Goal: Task Accomplishment & Management: Manage account settings

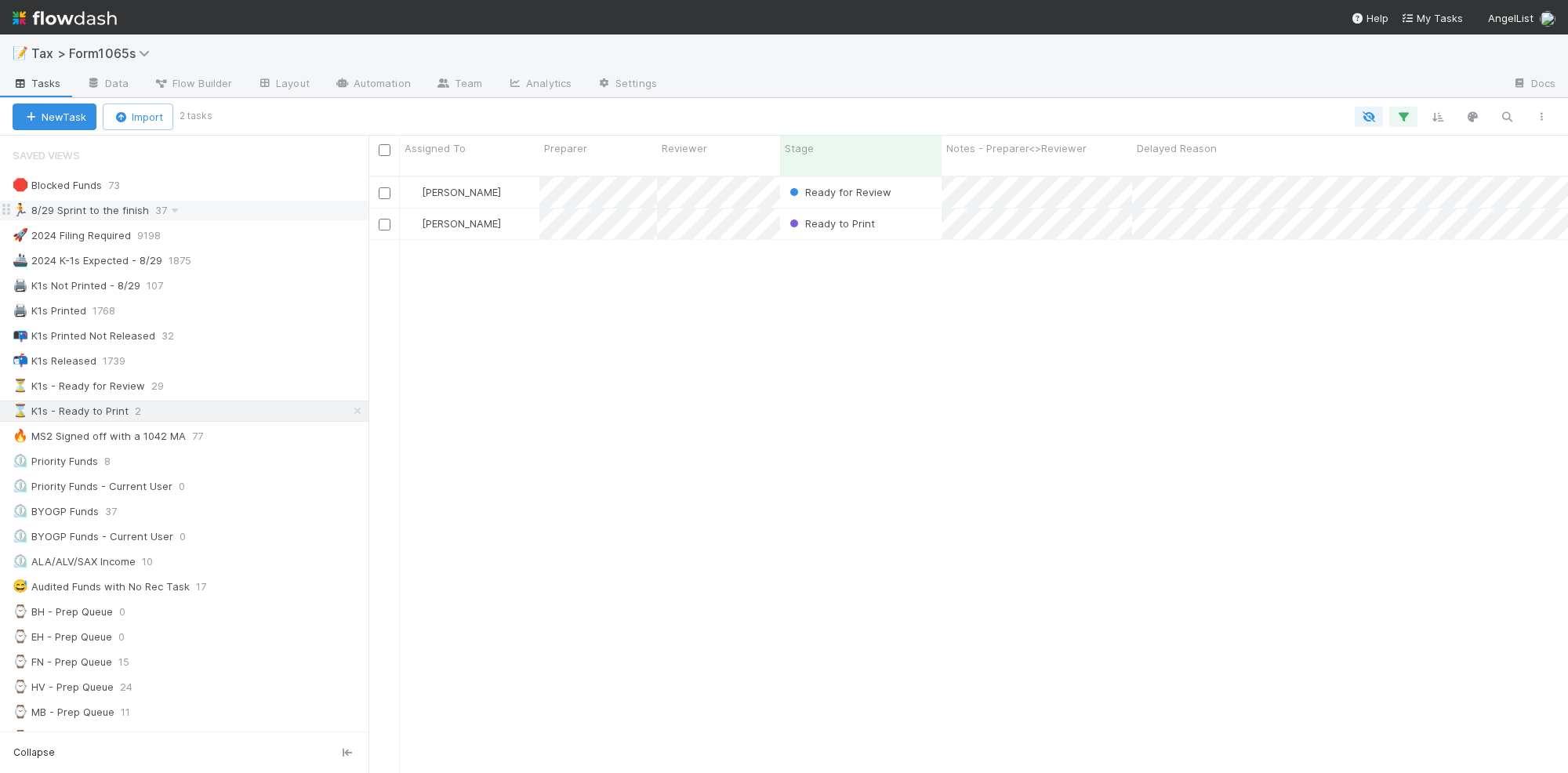
click at [231, 216] on div "🏃 8/29 Sprint to the finish 37" at bounding box center [190, 211] width 356 height 20
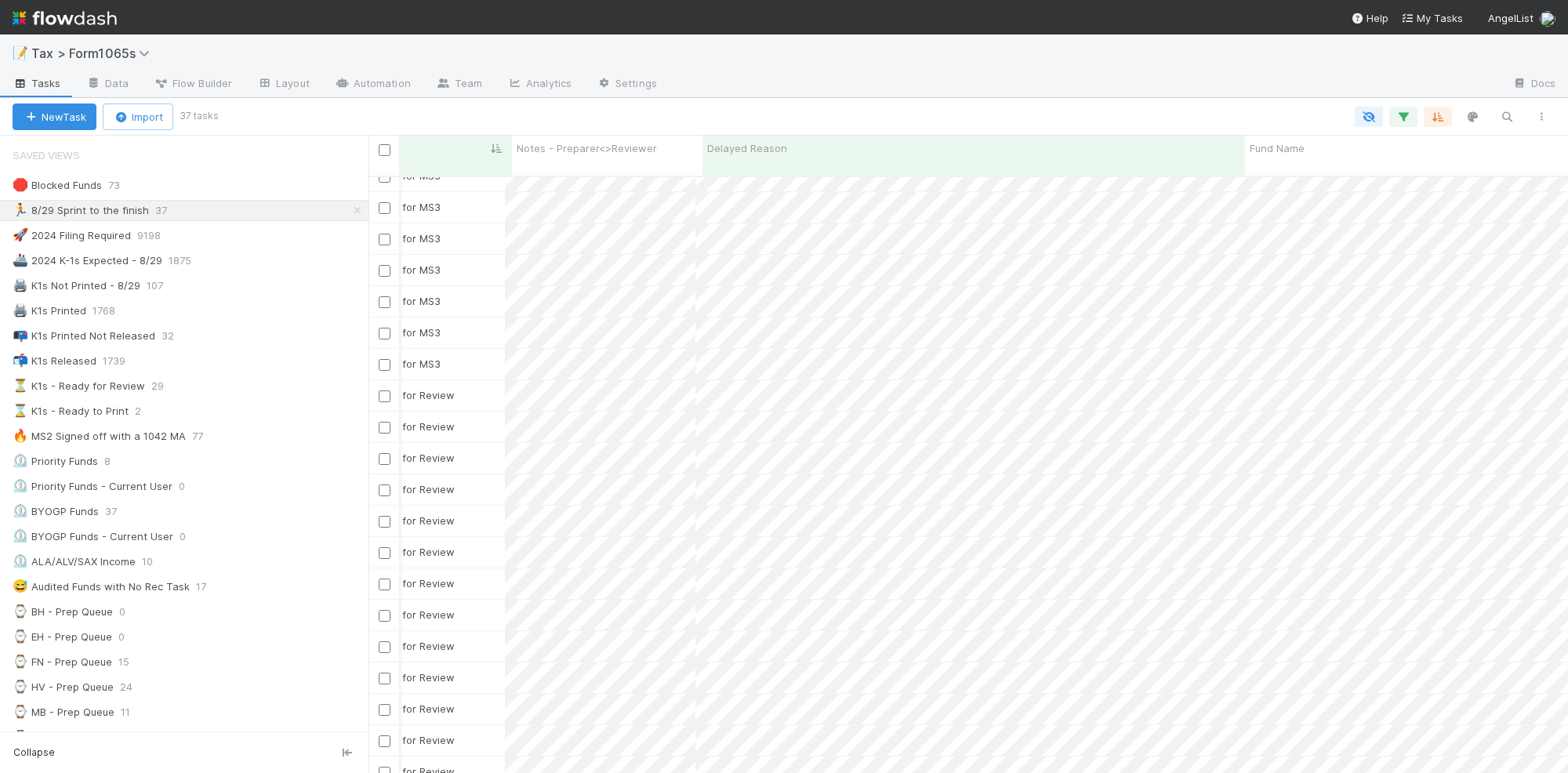
scroll to position [0, 436]
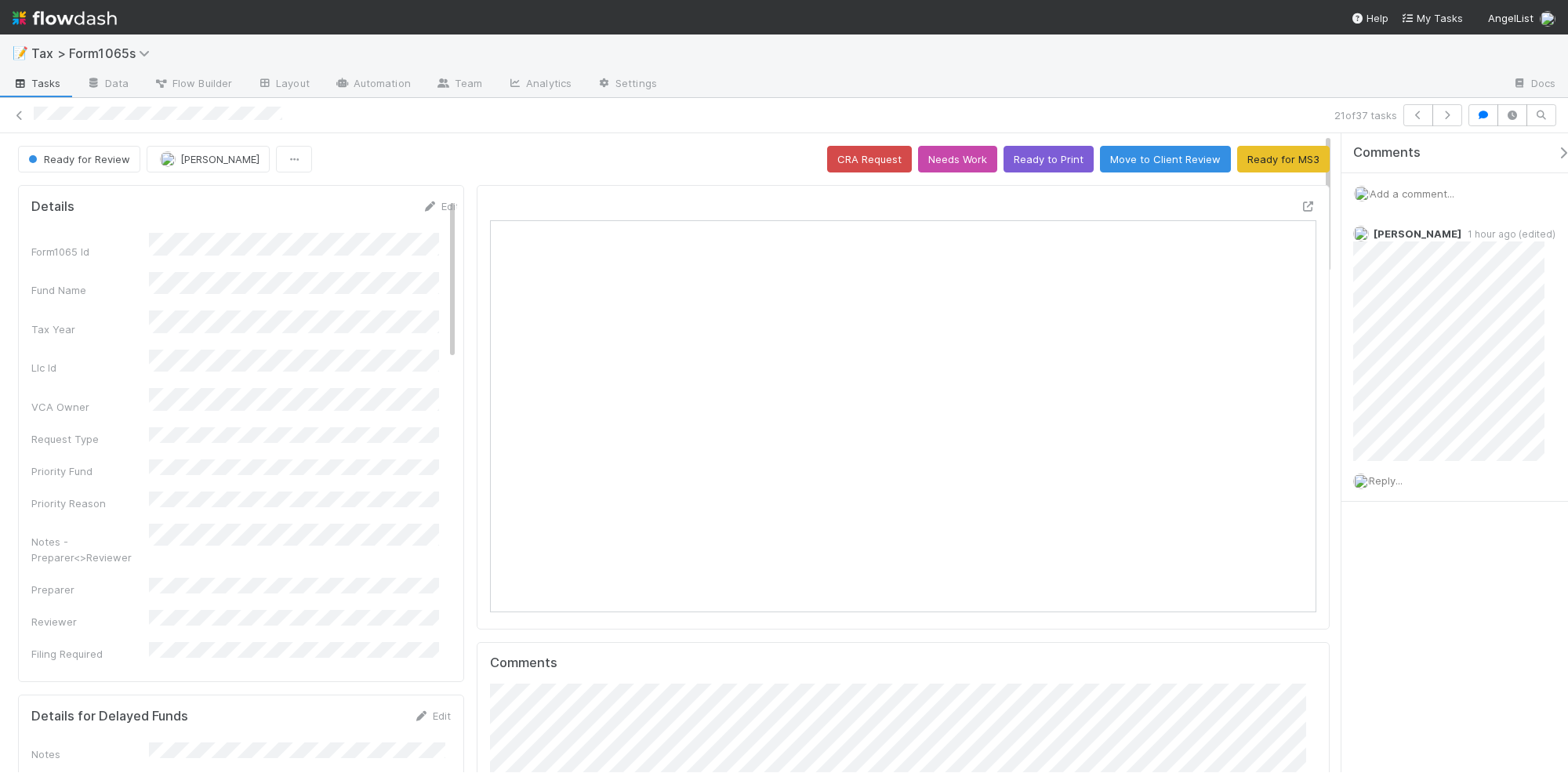
scroll to position [304, 802]
click at [20, 116] on icon at bounding box center [19, 115] width 16 height 10
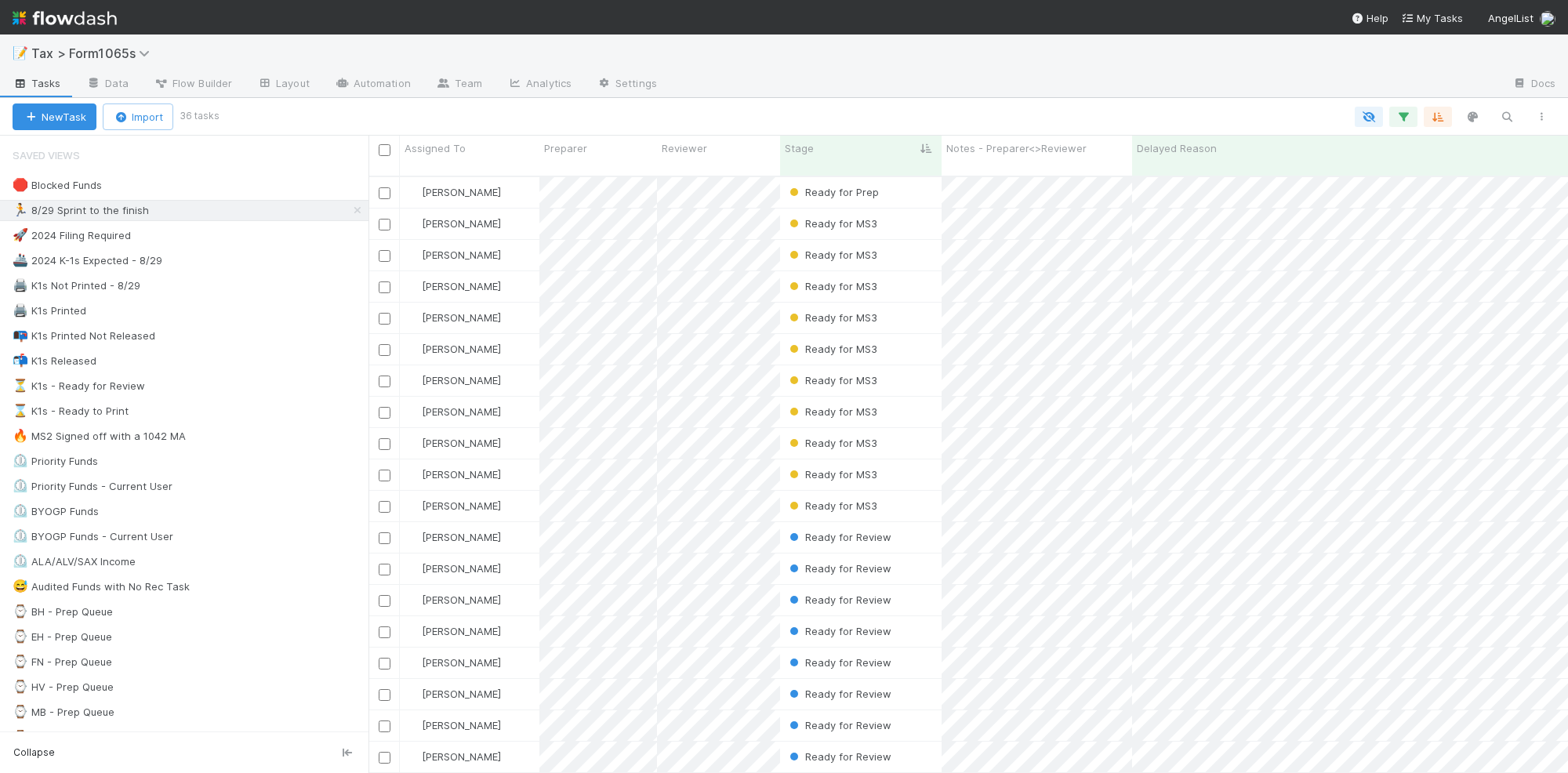
scroll to position [594, 1185]
click at [20, 116] on button "New Task" at bounding box center [54, 117] width 84 height 27
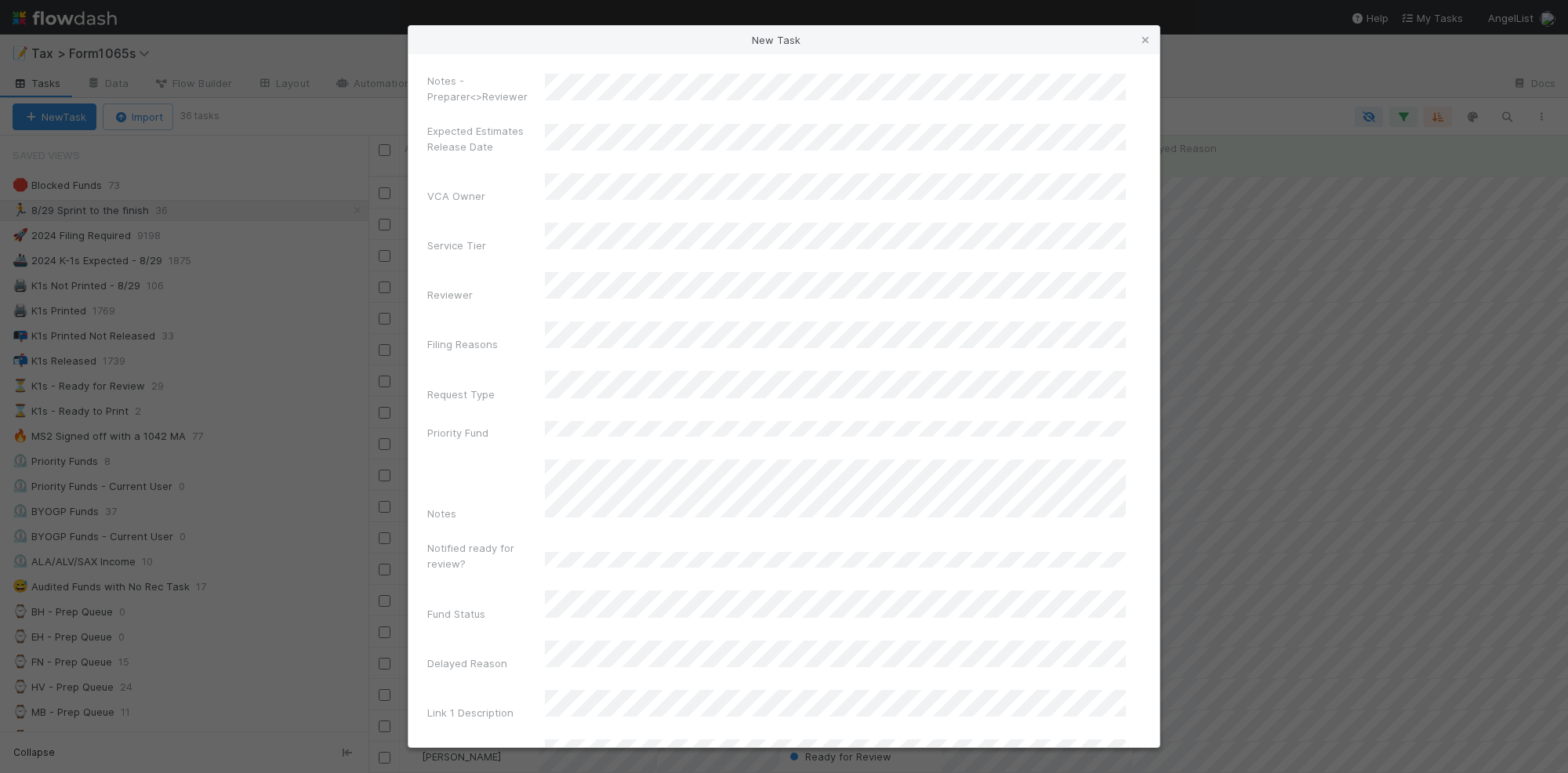
click at [1329, 65] on div "New Task Notes - Preparer<>Reviewer Expected Estimates Release Date VCA Owner S…" at bounding box center [784, 386] width 1568 height 773
click at [1299, 48] on div "New Task Notes - Preparer<>Reviewer Expected Estimates Release Date VCA Owner S…" at bounding box center [784, 386] width 1568 height 773
click at [1145, 44] on icon at bounding box center [1145, 40] width 16 height 10
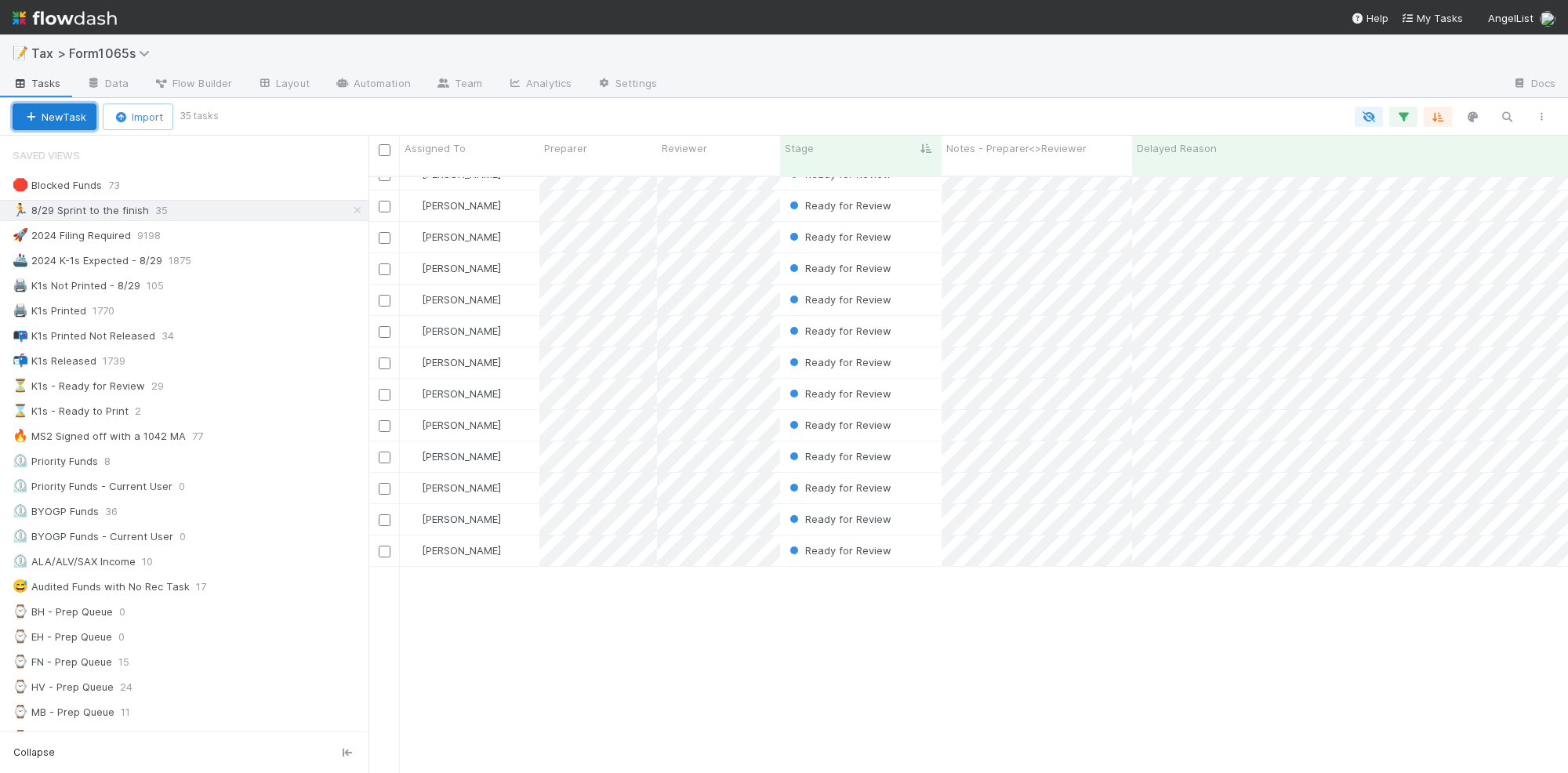
scroll to position [209, 0]
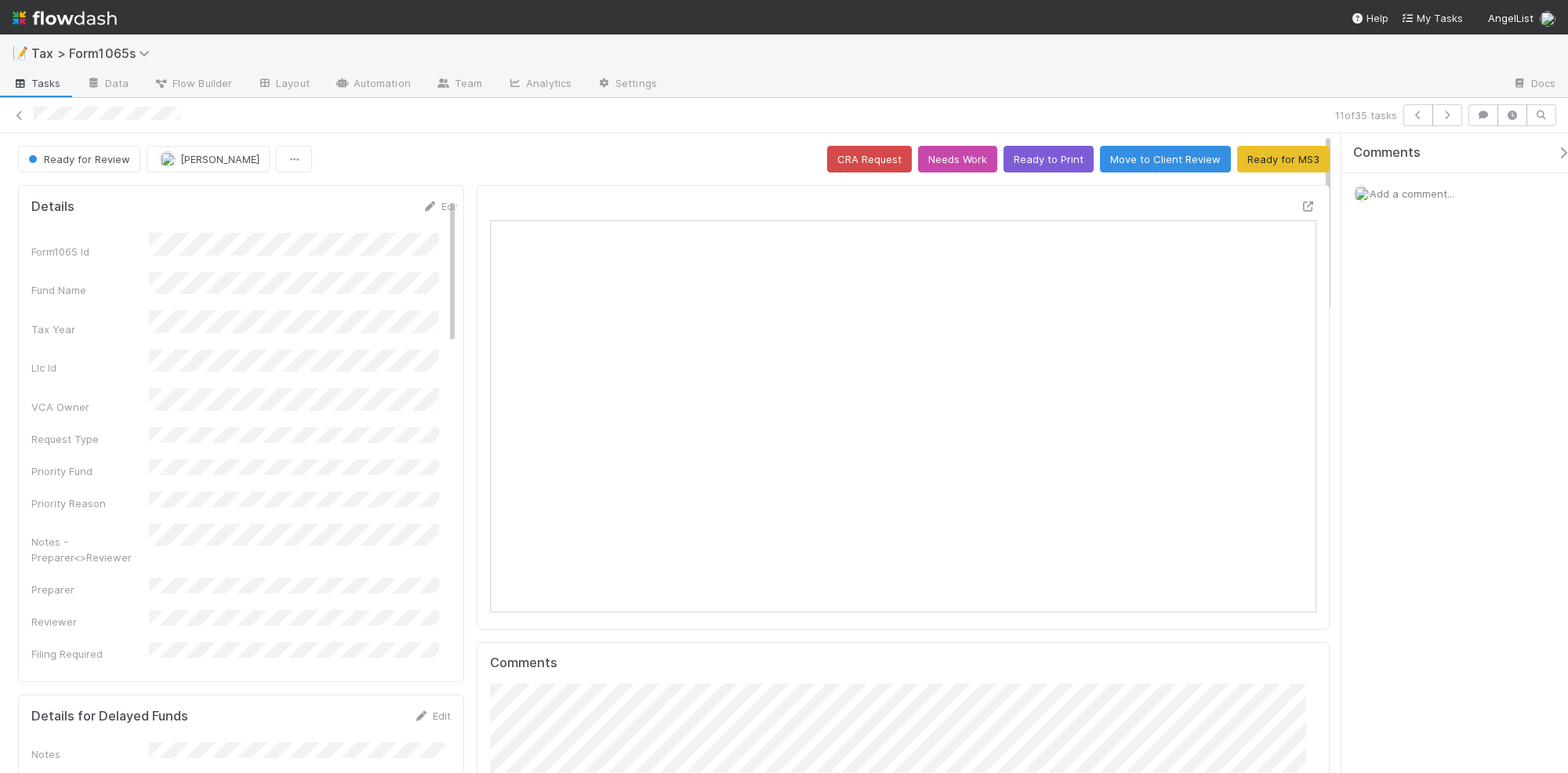
scroll to position [304, 802]
click at [1445, 114] on icon "button" at bounding box center [1446, 115] width 16 height 10
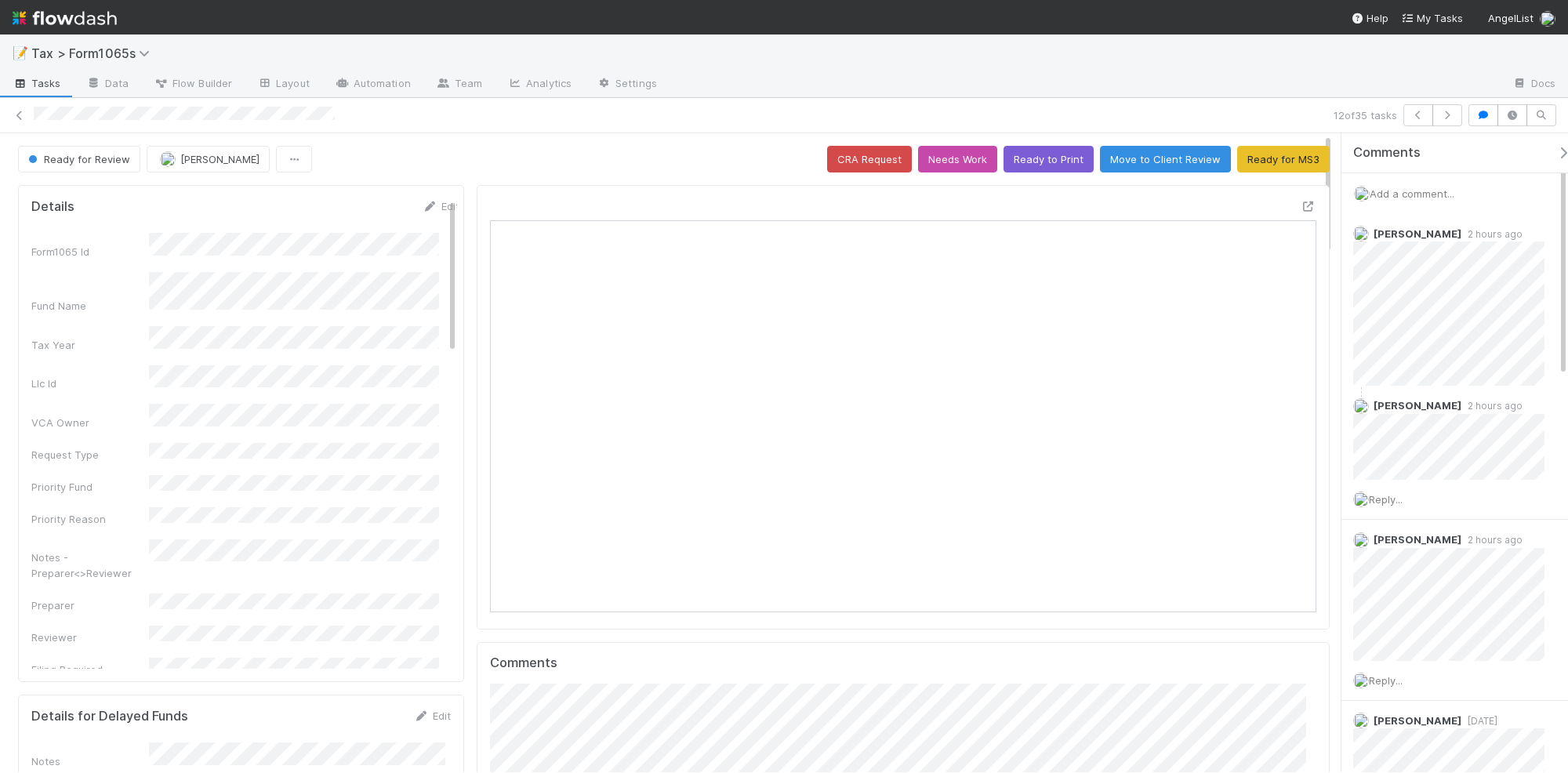
scroll to position [304, 802]
click at [1443, 119] on icon "button" at bounding box center [1446, 115] width 16 height 10
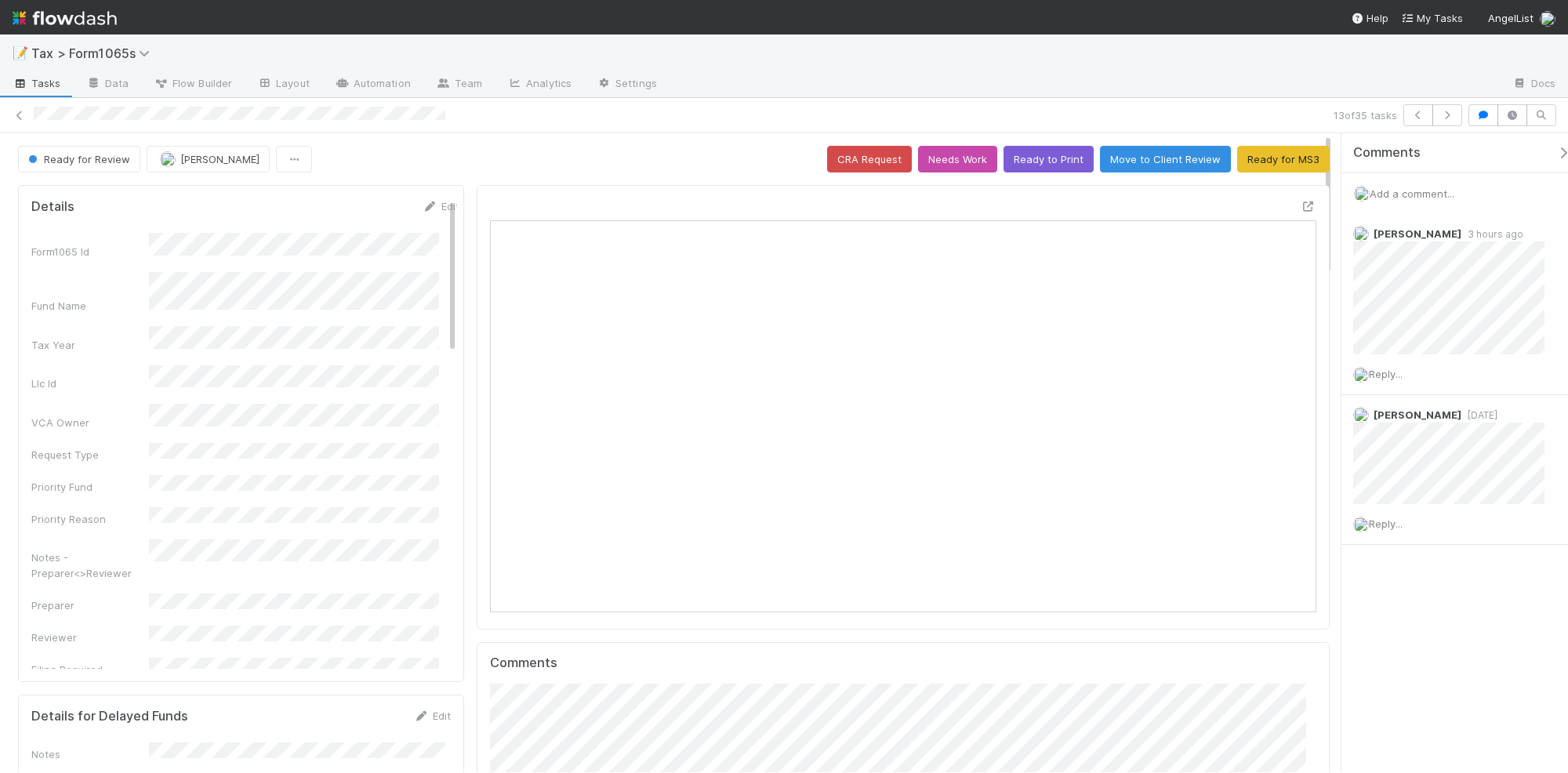
scroll to position [304, 802]
click at [1447, 112] on icon "button" at bounding box center [1446, 115] width 16 height 10
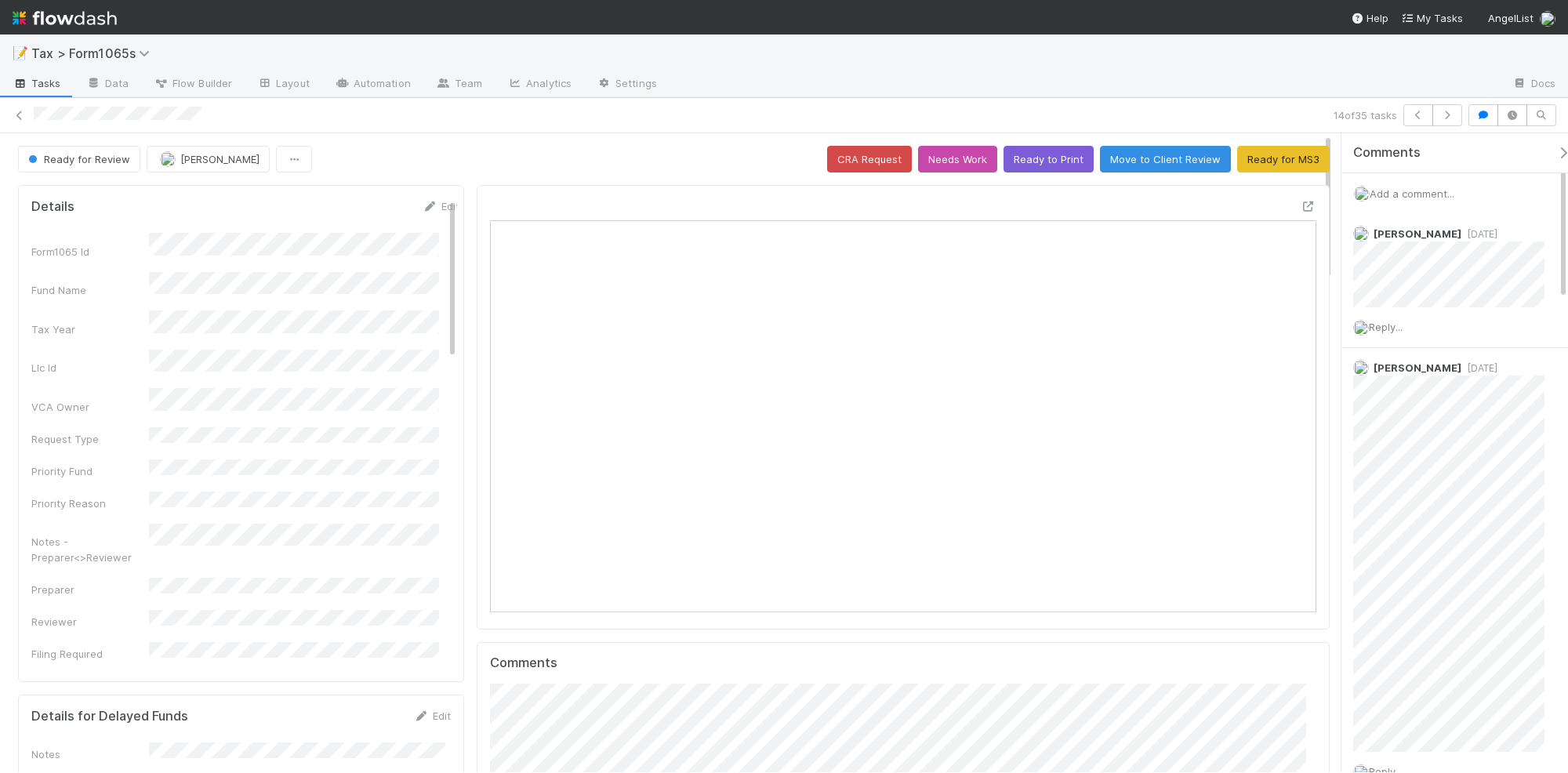
scroll to position [304, 802]
click at [1448, 112] on icon "button" at bounding box center [1446, 115] width 16 height 10
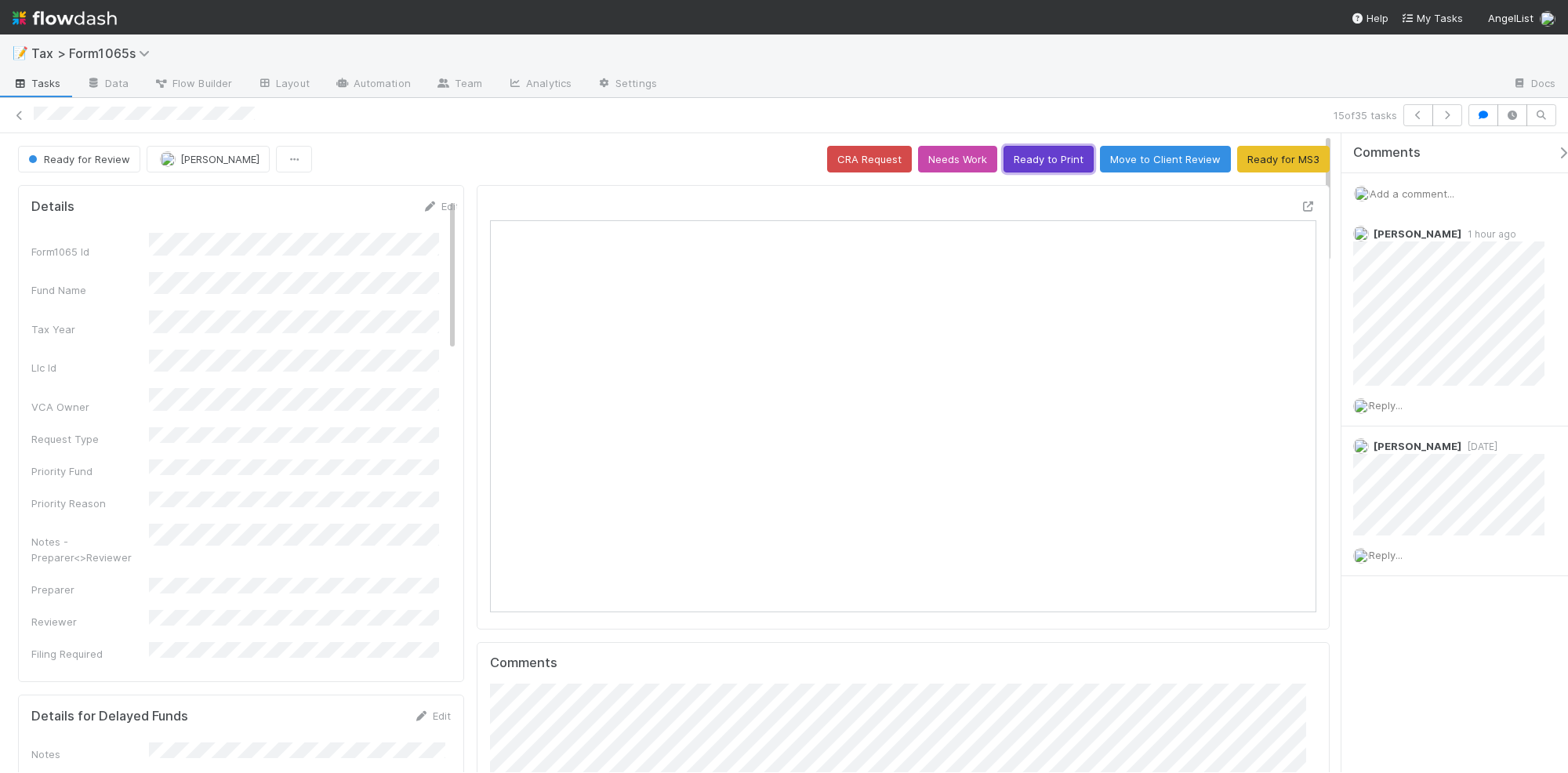
click at [1030, 158] on button "Ready to Print" at bounding box center [1048, 159] width 91 height 27
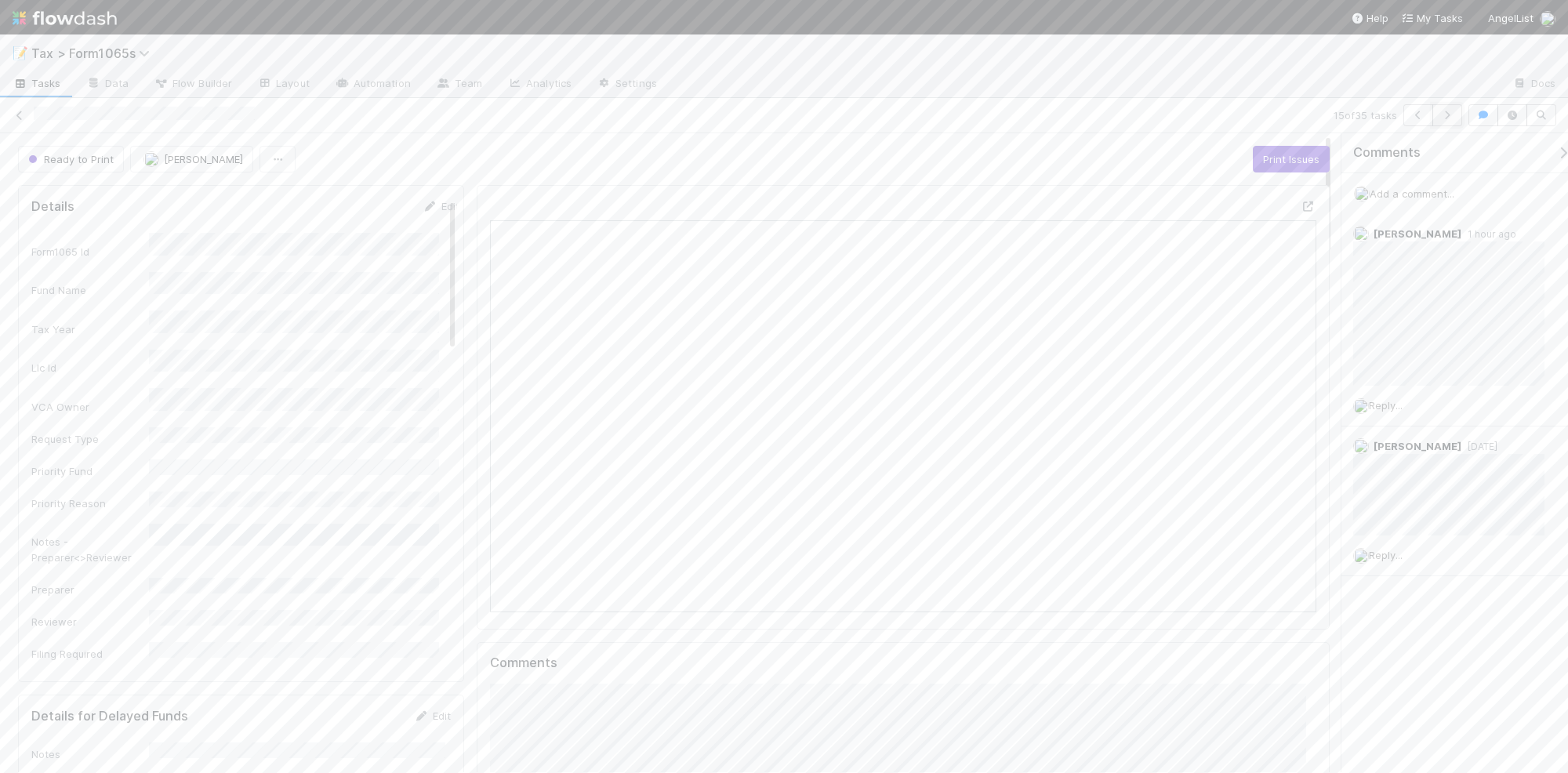
click at [1447, 114] on icon "button" at bounding box center [1446, 115] width 16 height 10
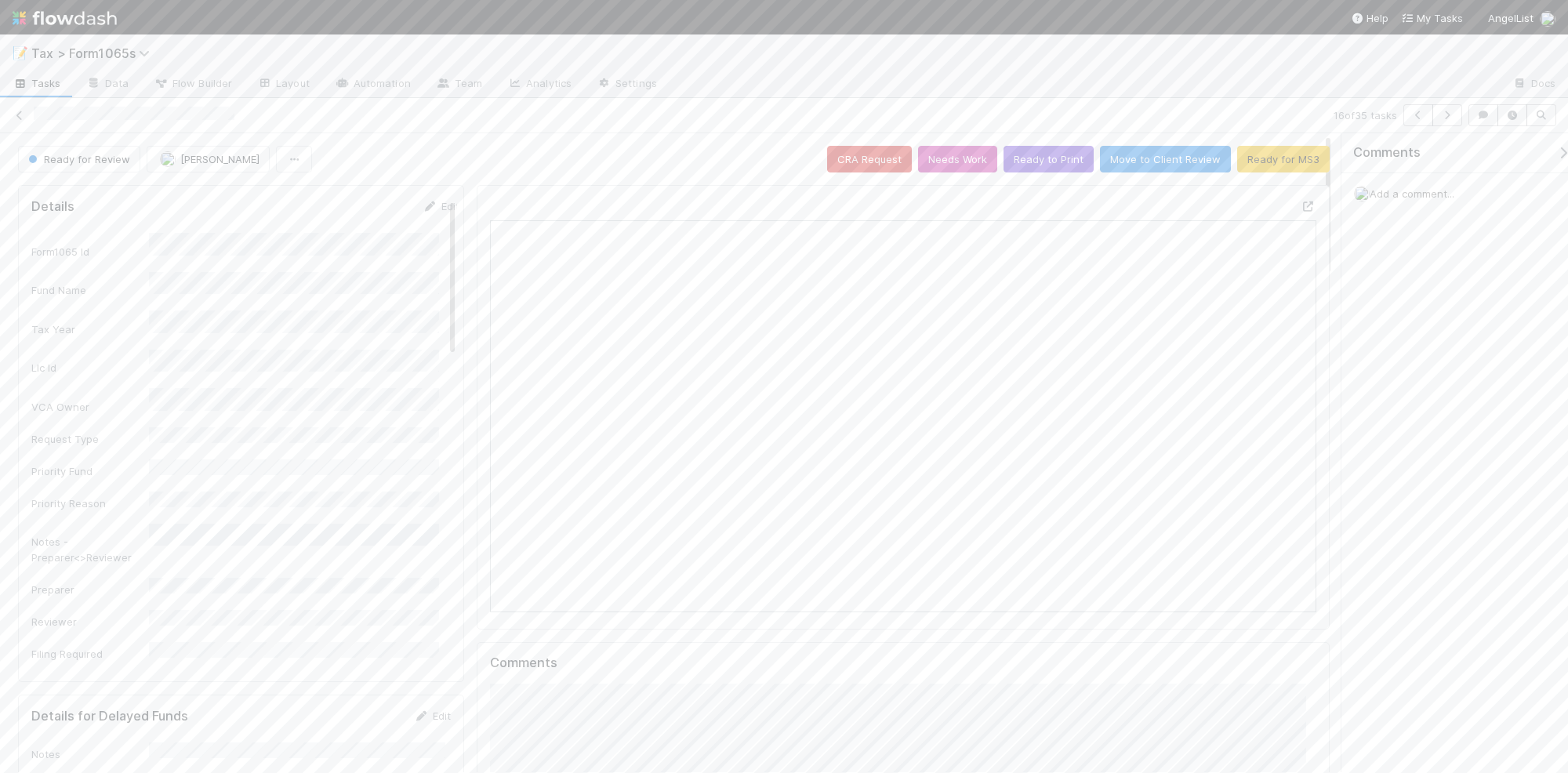
scroll to position [304, 802]
click at [1448, 122] on button "button" at bounding box center [1447, 115] width 30 height 22
click at [1442, 119] on icon "button" at bounding box center [1446, 115] width 16 height 10
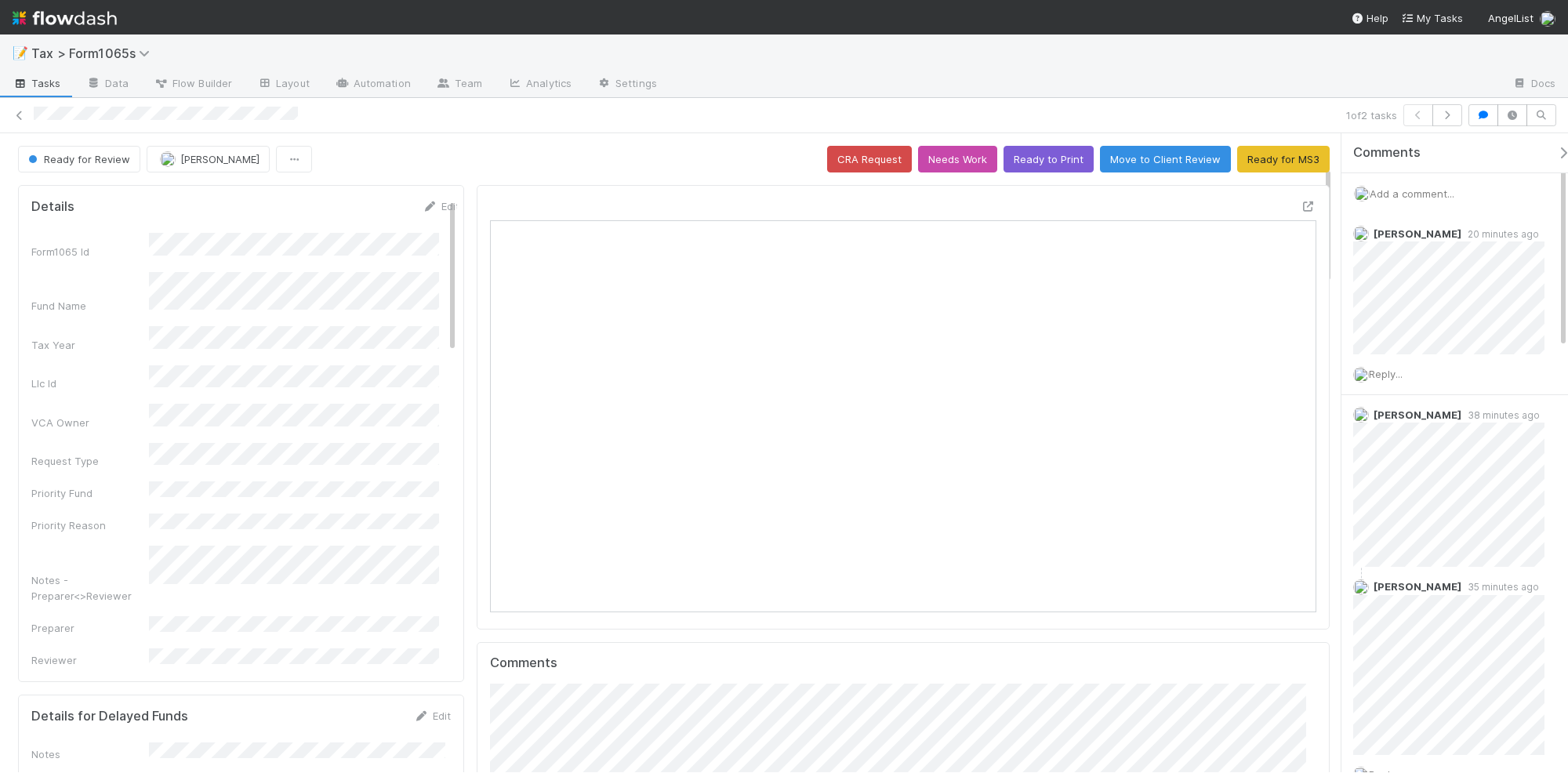
scroll to position [178, 0]
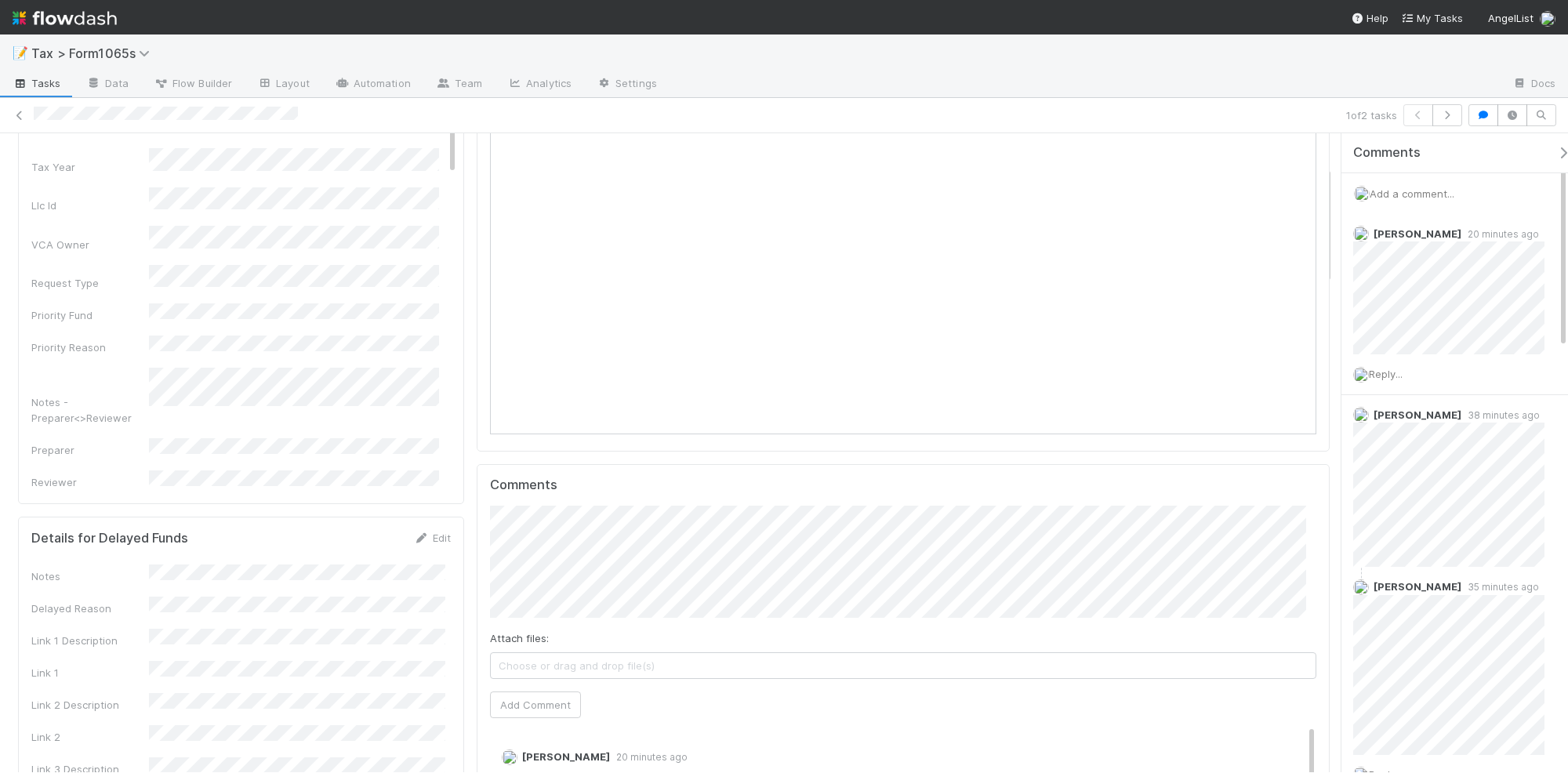
drag, startPoint x: 1327, startPoint y: 194, endPoint x: 1326, endPoint y: 228, distance: 34.0
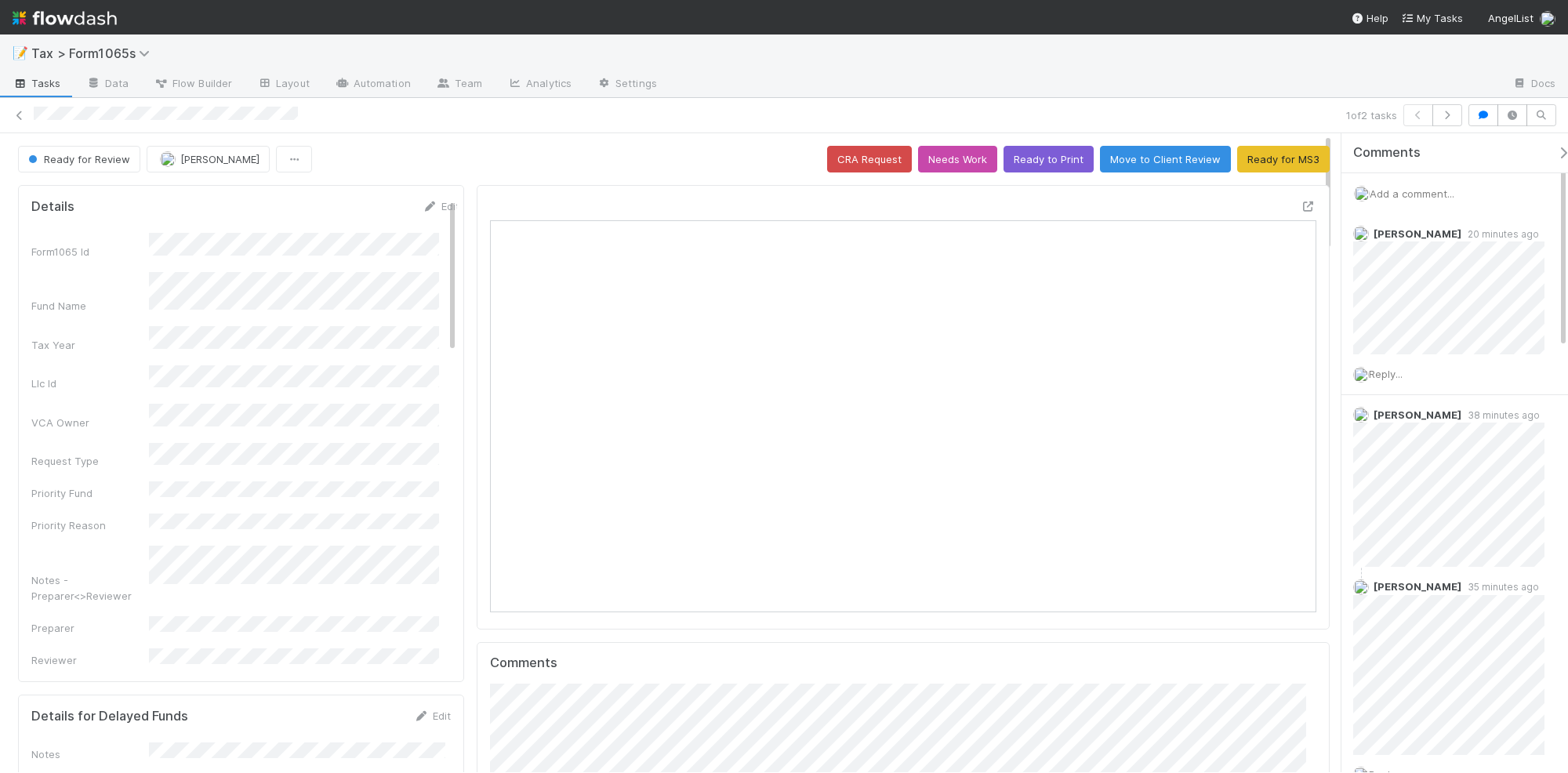
drag, startPoint x: 1329, startPoint y: 237, endPoint x: 1331, endPoint y: 134, distance: 103.0
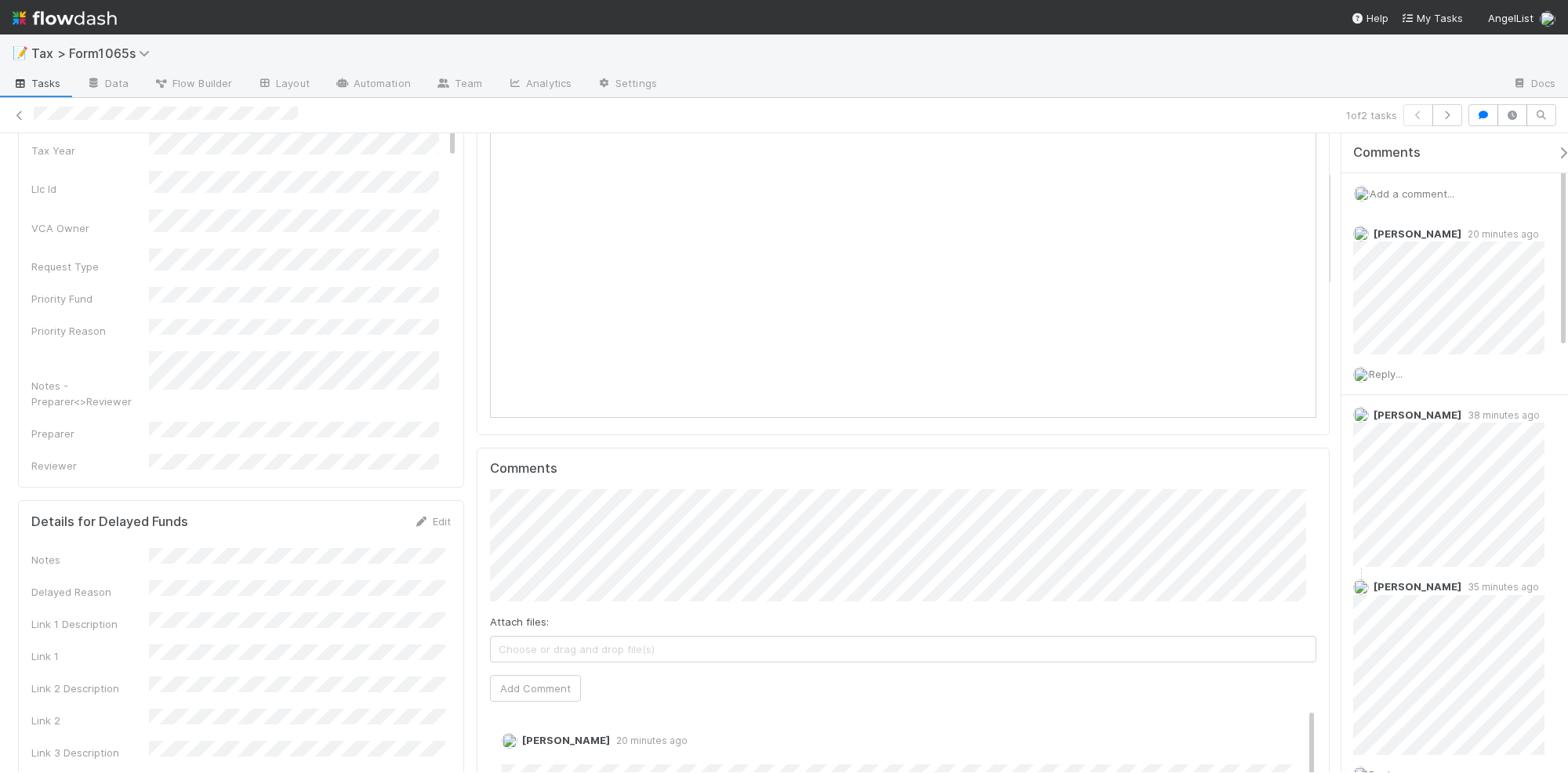
scroll to position [196, 0]
click at [529, 695] on button "Add Comment" at bounding box center [535, 686] width 91 height 27
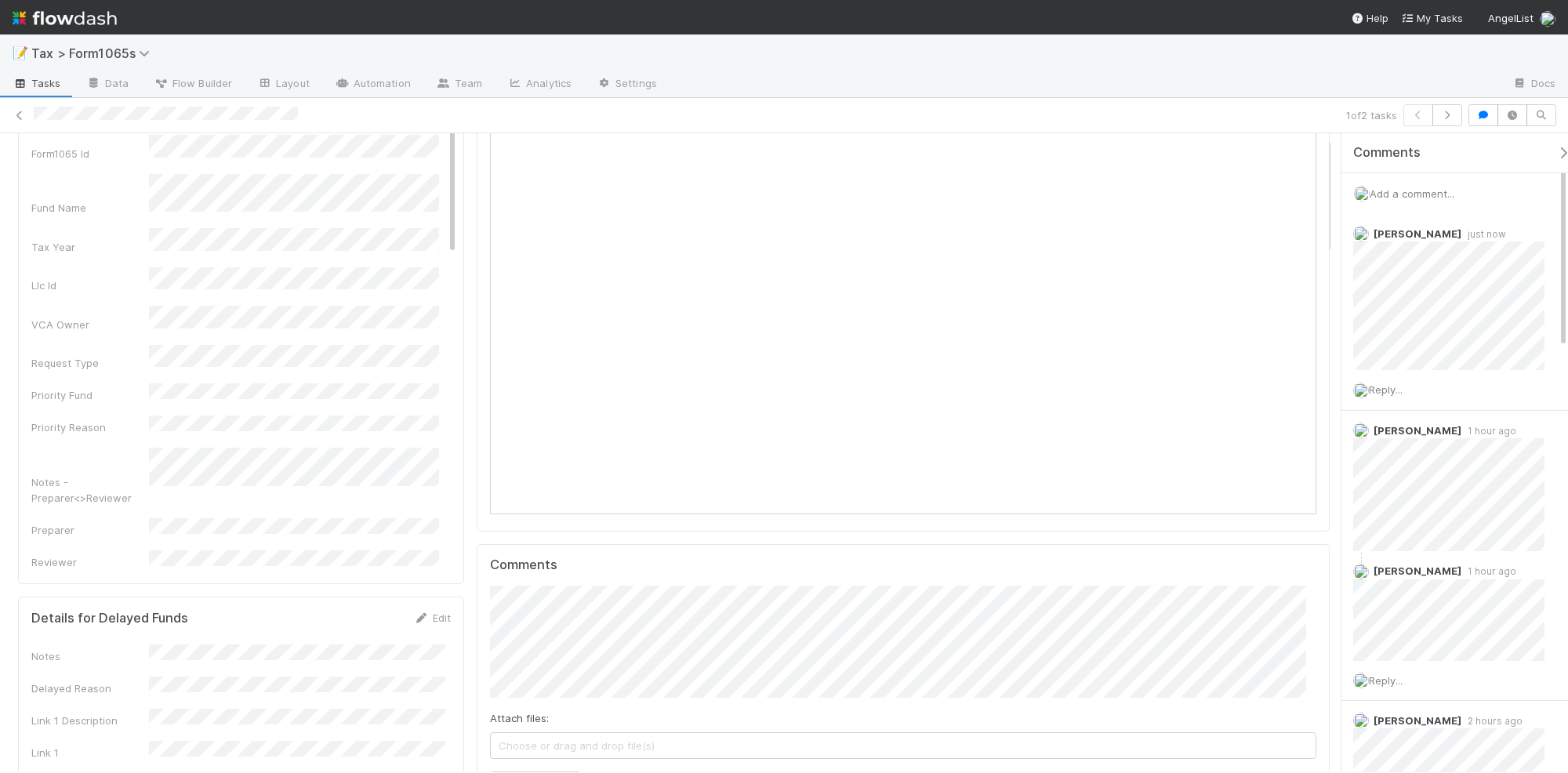
scroll to position [0, 0]
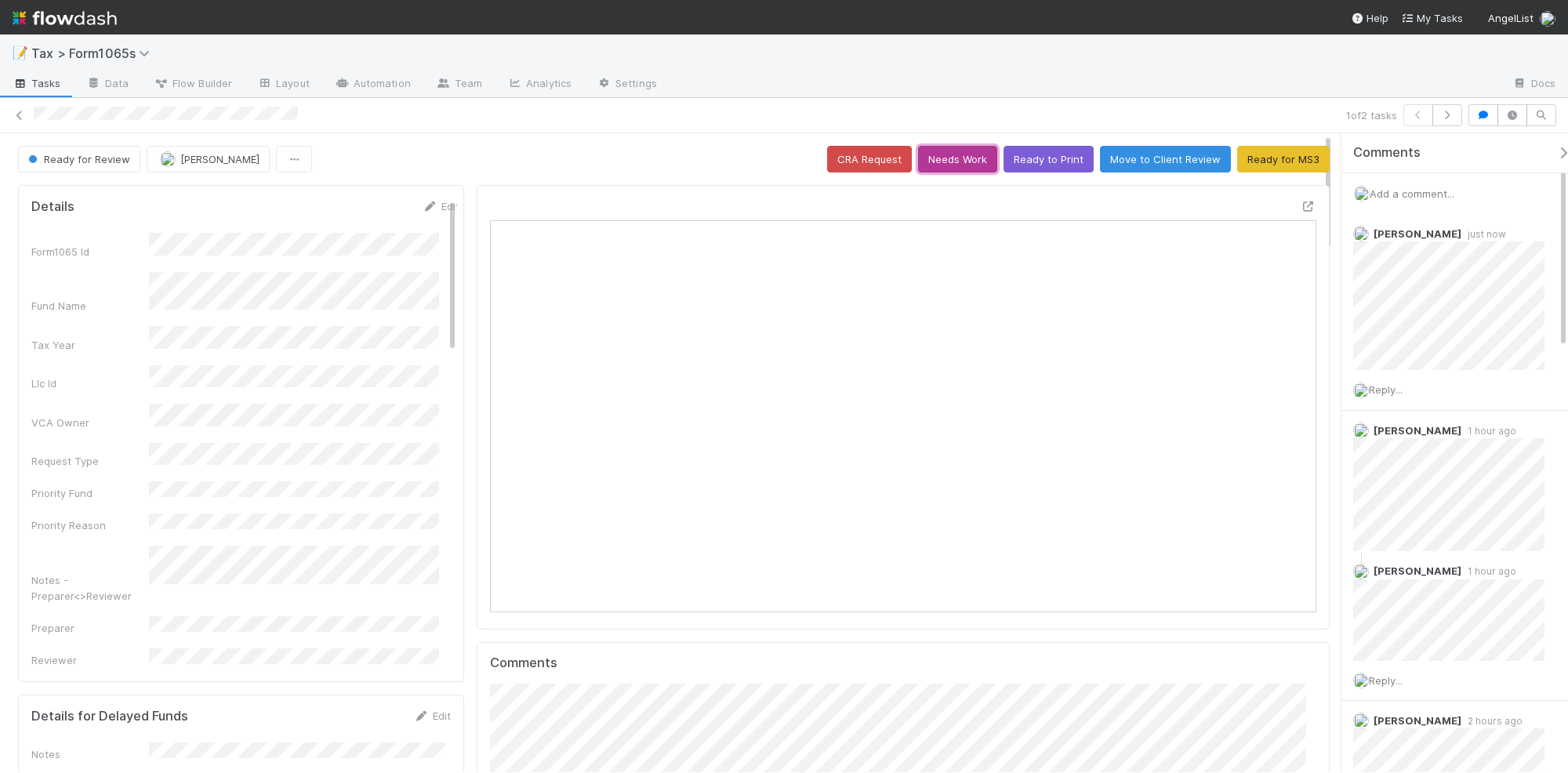
click at [941, 166] on button "Needs Work" at bounding box center [957, 159] width 79 height 27
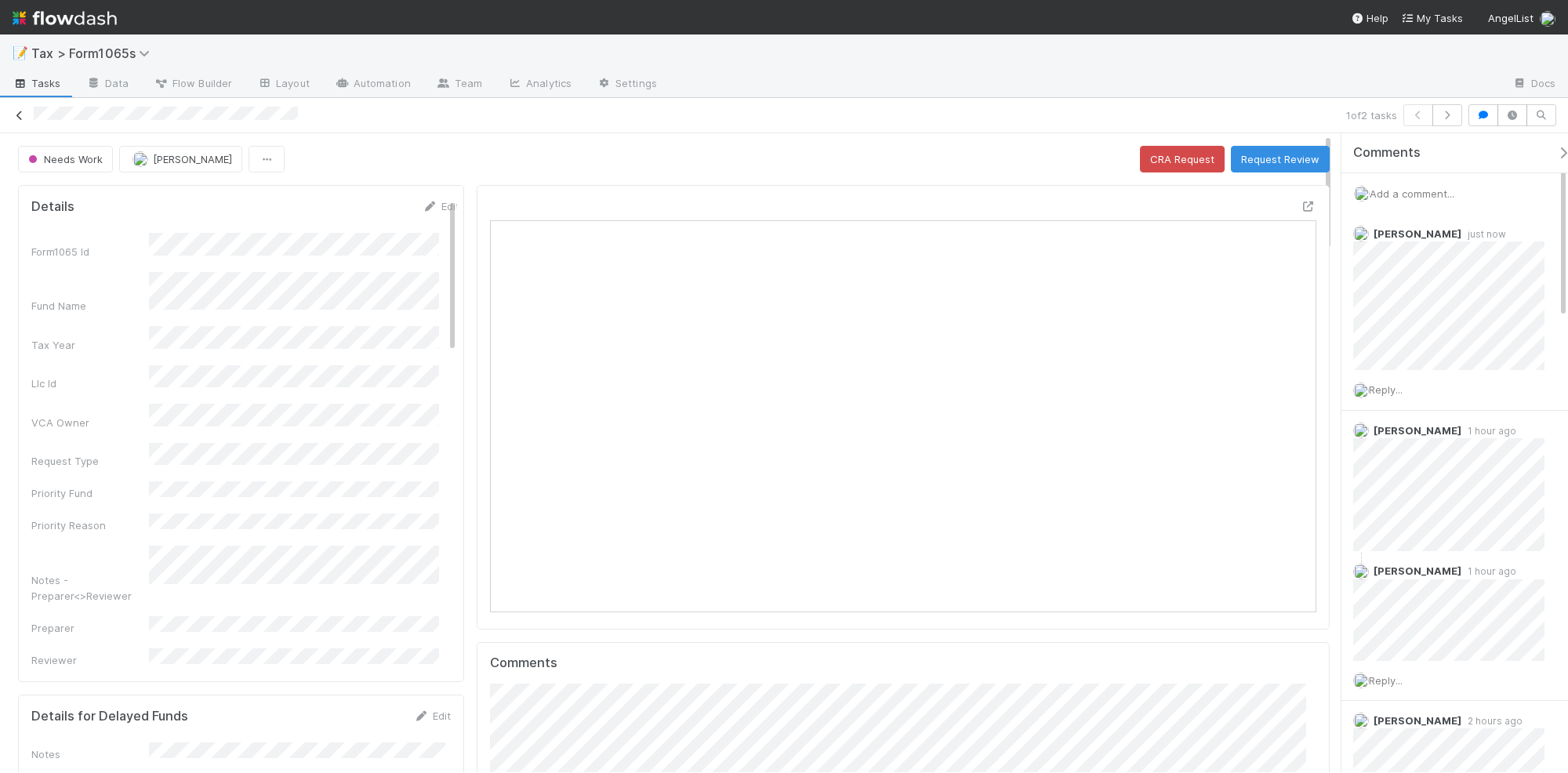
click at [18, 114] on icon at bounding box center [19, 115] width 16 height 10
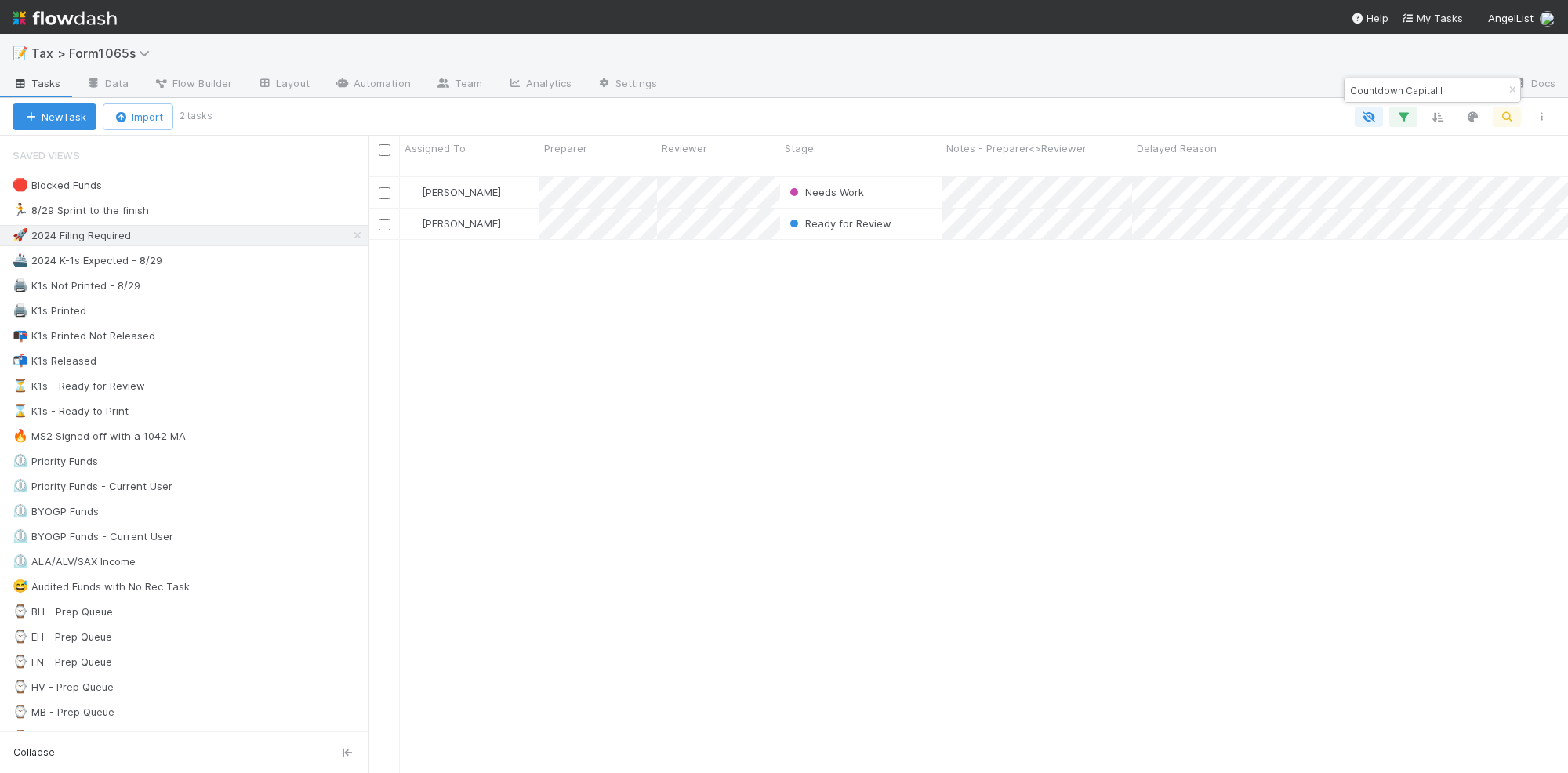
scroll to position [594, 1185]
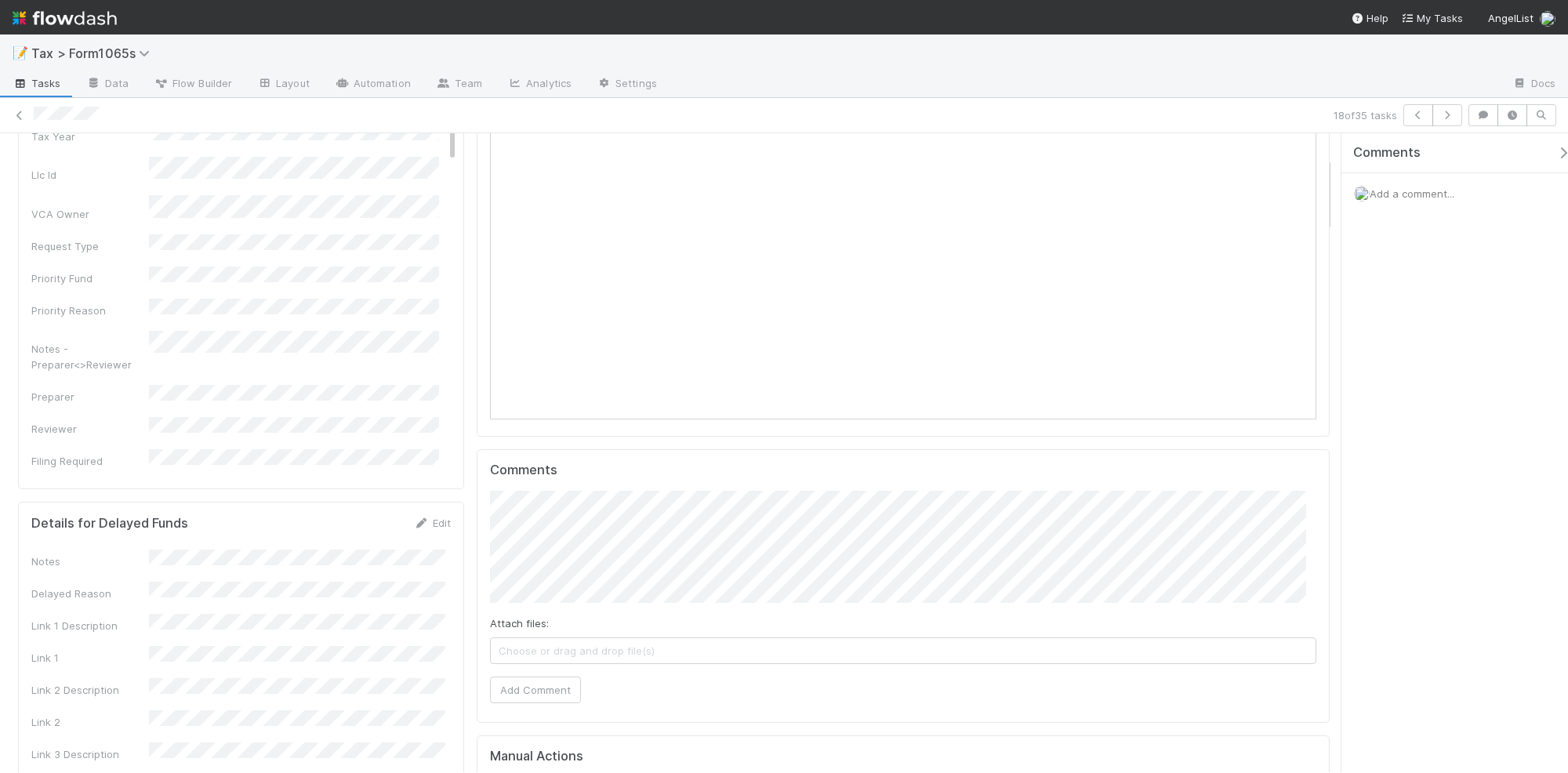
scroll to position [196, 0]
click at [517, 678] on button "Add Comment" at bounding box center [535, 686] width 91 height 27
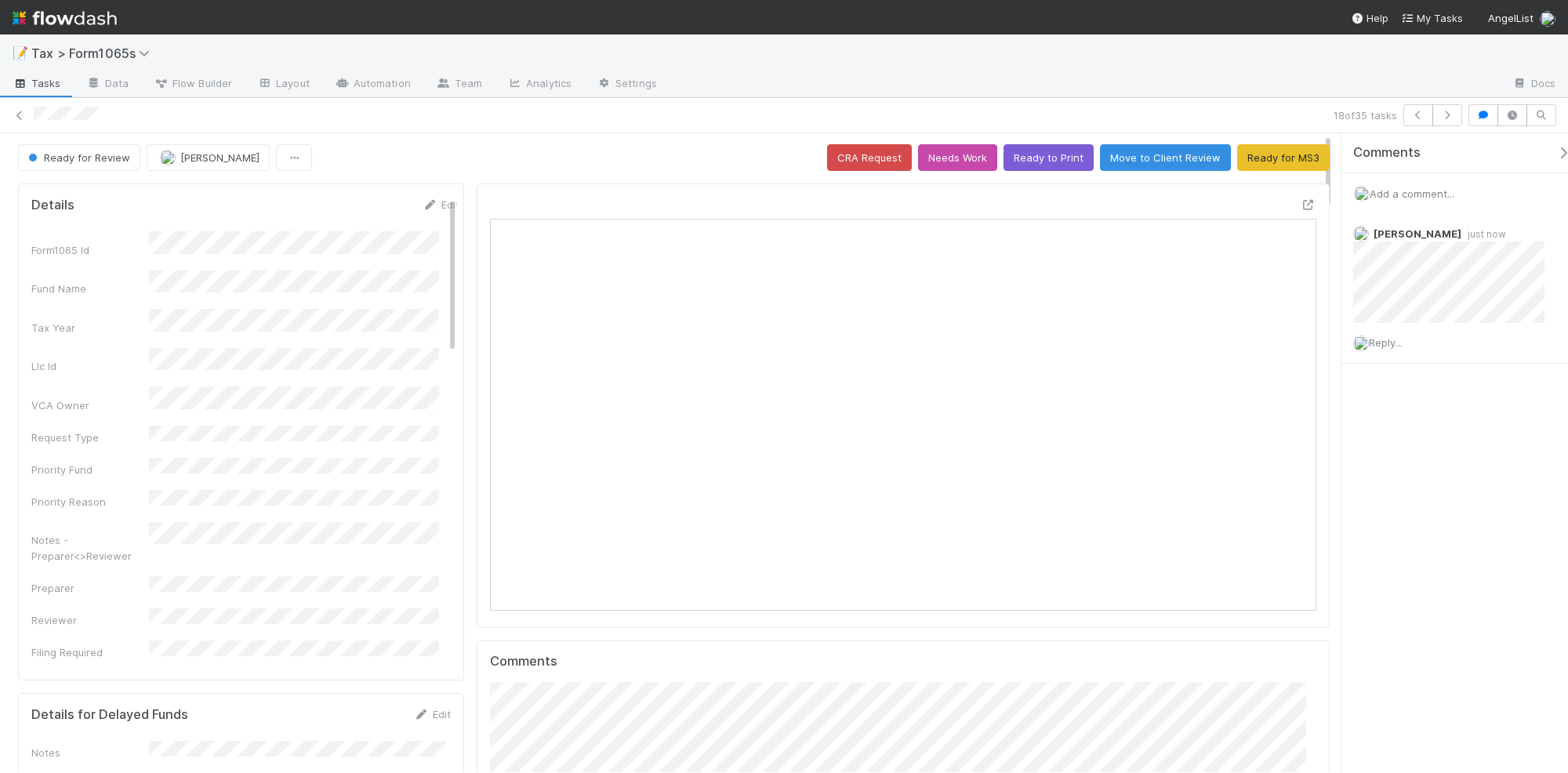
scroll to position [0, 0]
click at [1447, 118] on icon "button" at bounding box center [1446, 115] width 16 height 10
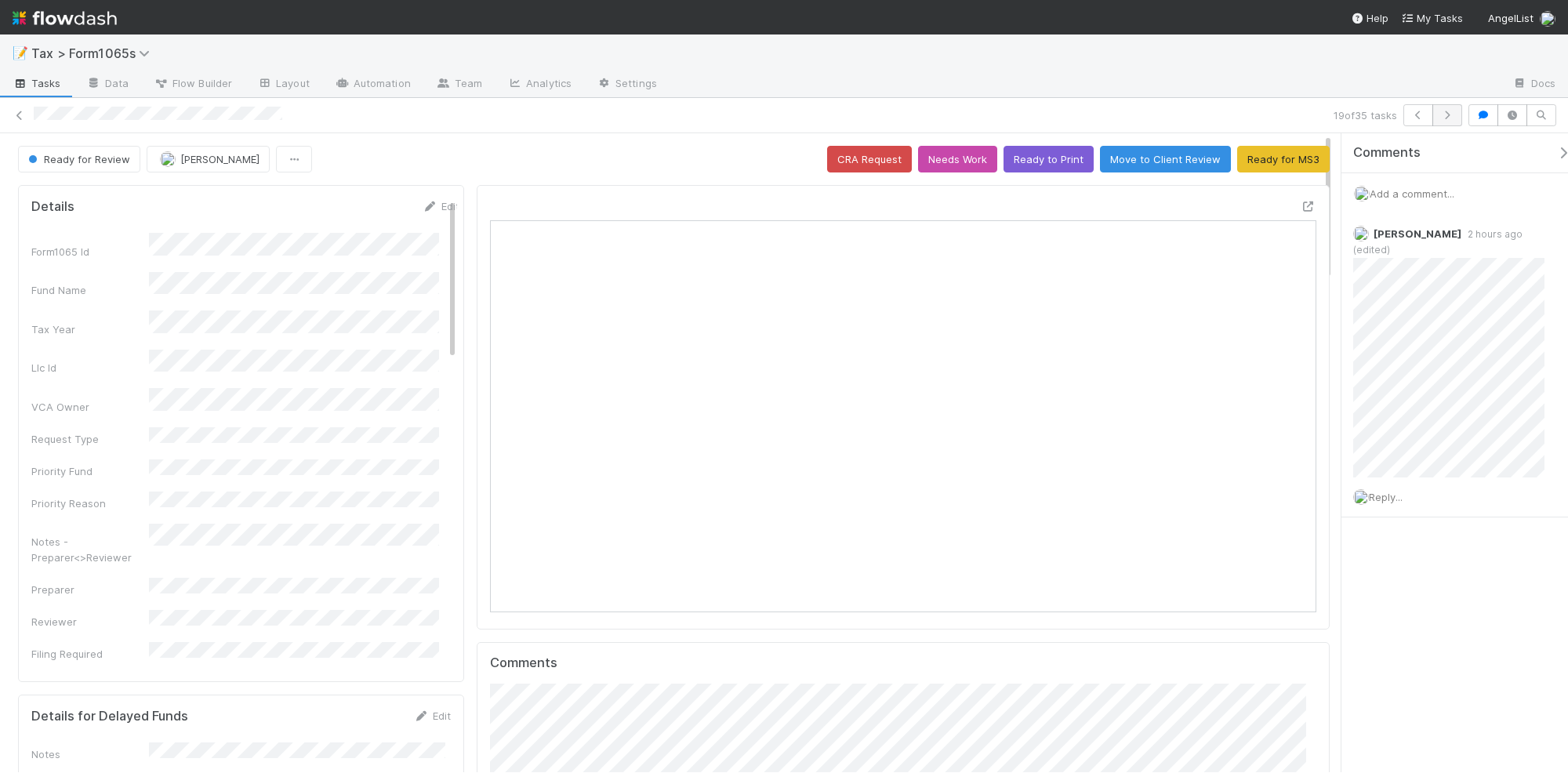
scroll to position [304, 398]
click at [18, 113] on icon at bounding box center [19, 115] width 16 height 10
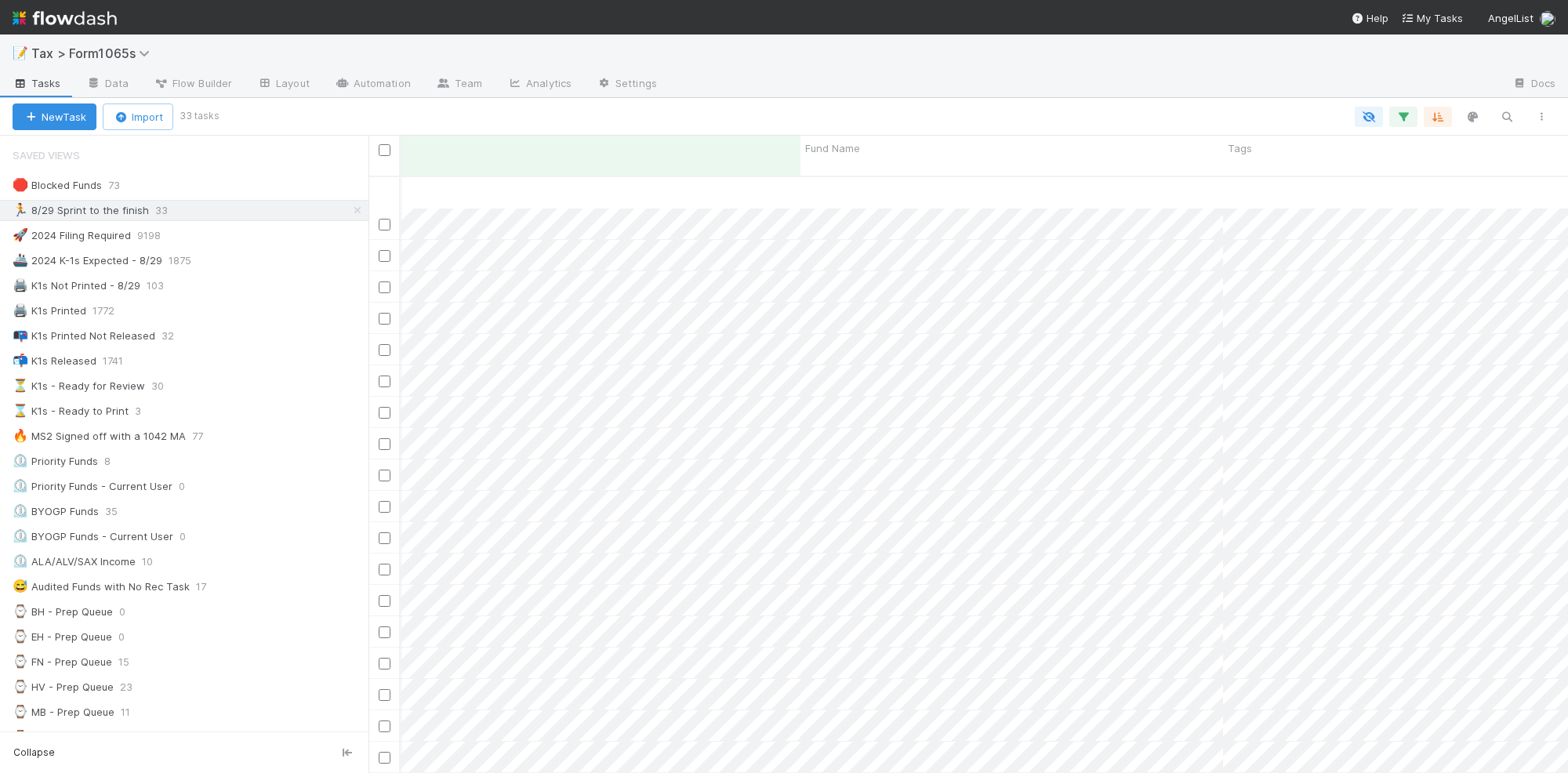
scroll to position [98, 874]
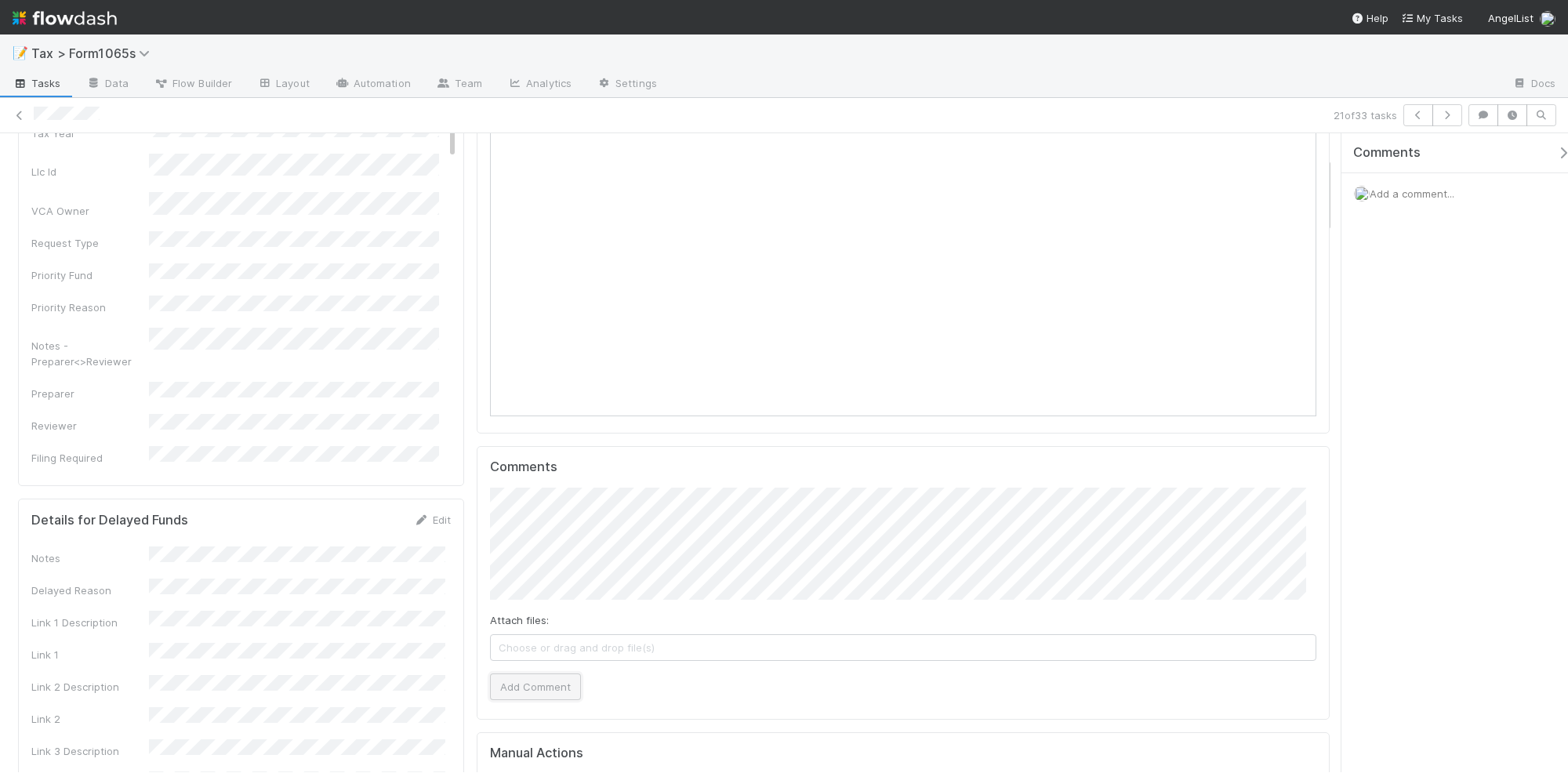
click at [507, 688] on button "Add Comment" at bounding box center [535, 686] width 91 height 27
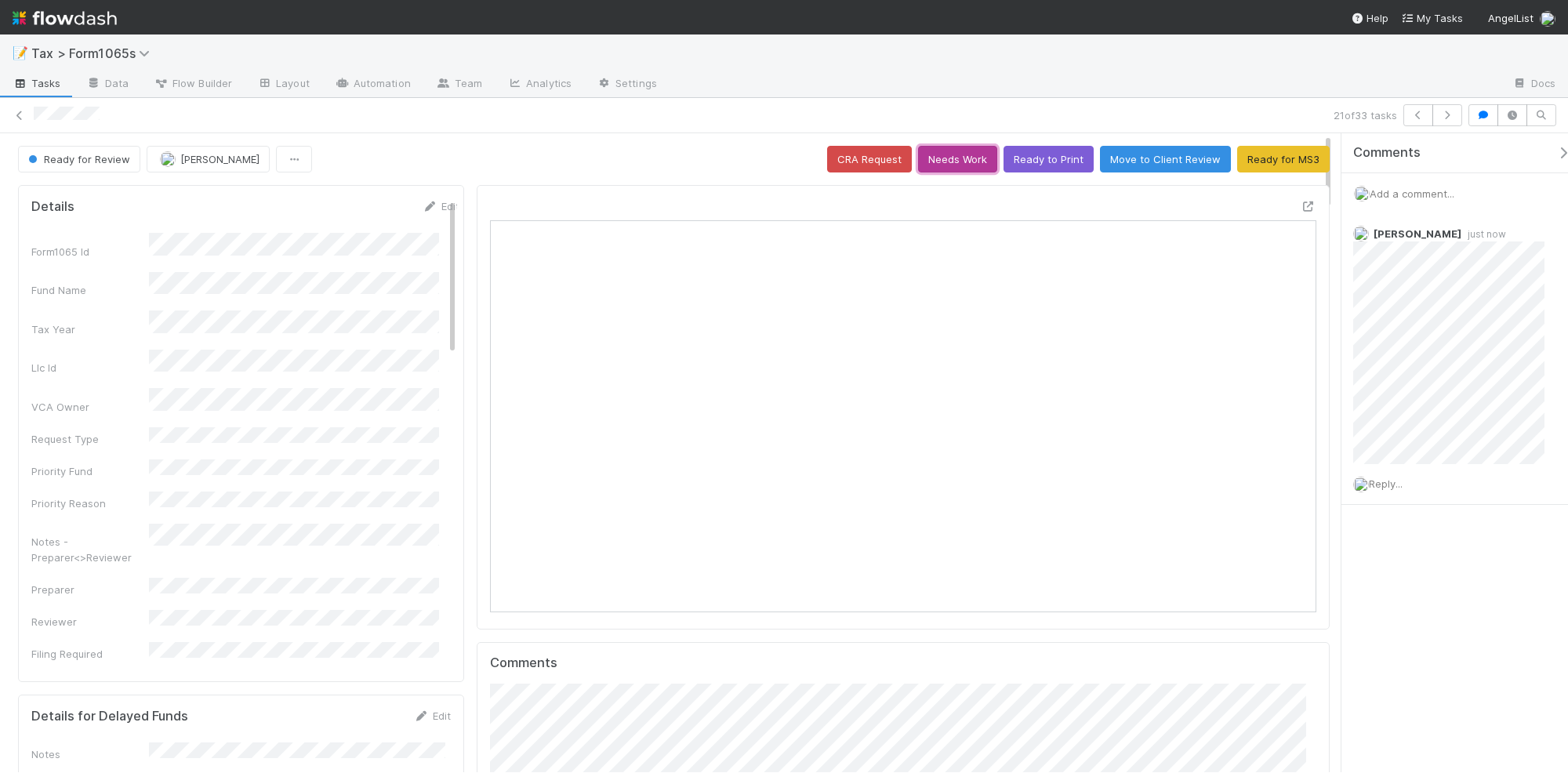
click at [935, 166] on button "Needs Work" at bounding box center [957, 159] width 79 height 27
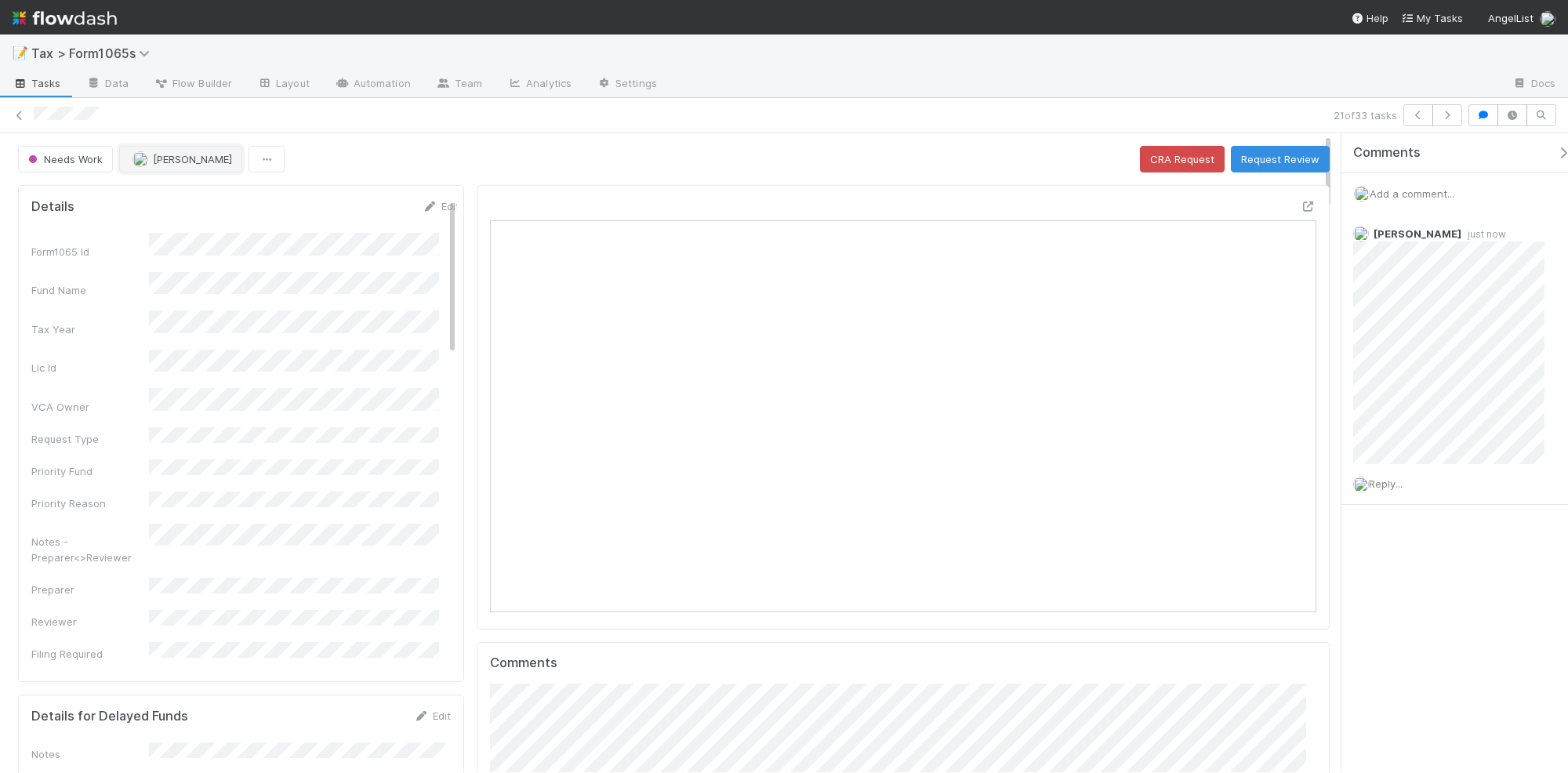
click at [197, 163] on span "[PERSON_NAME]" at bounding box center [192, 158] width 79 height 12
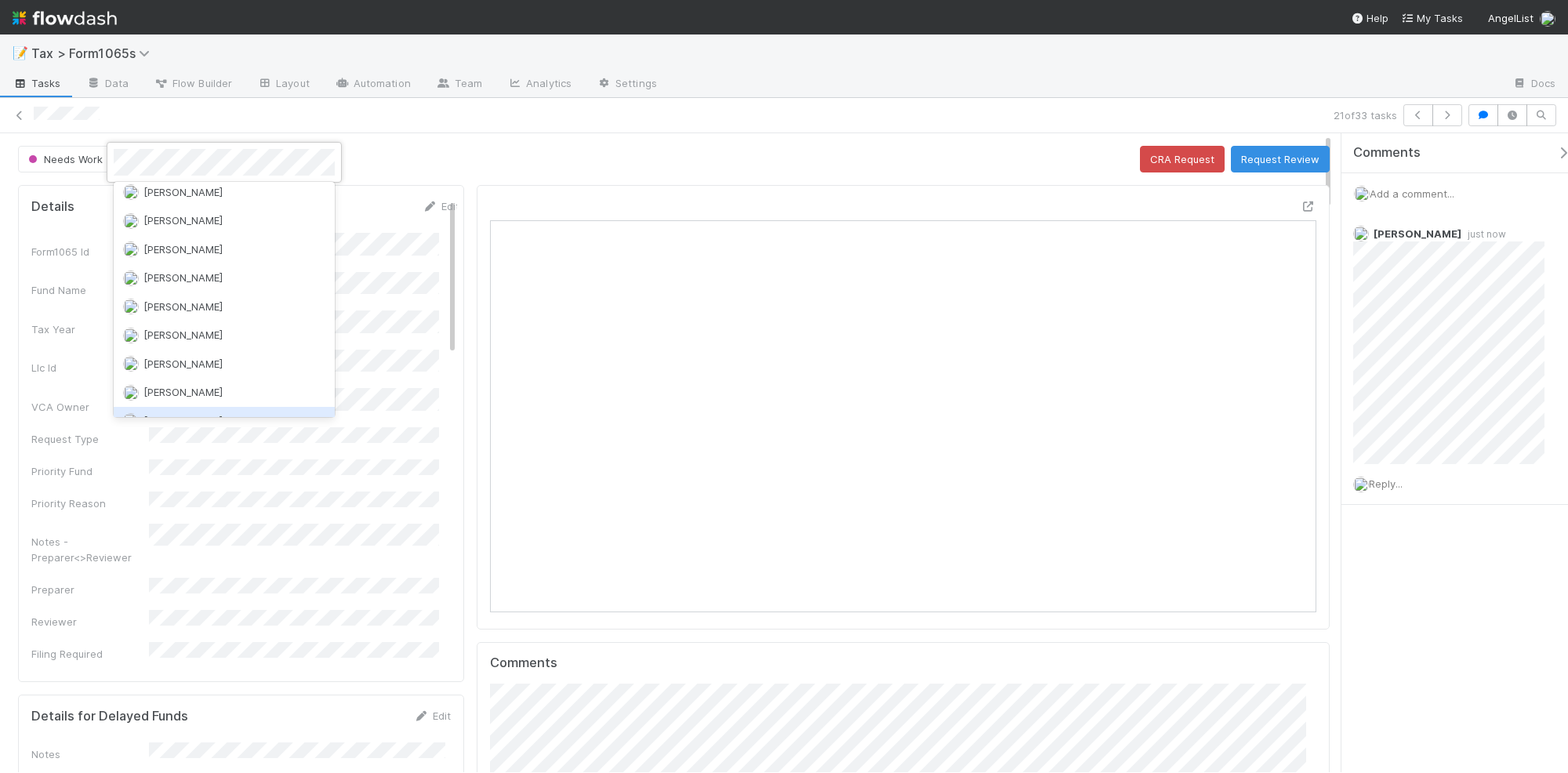
click at [228, 407] on div "[PERSON_NAME]" at bounding box center [224, 421] width 221 height 29
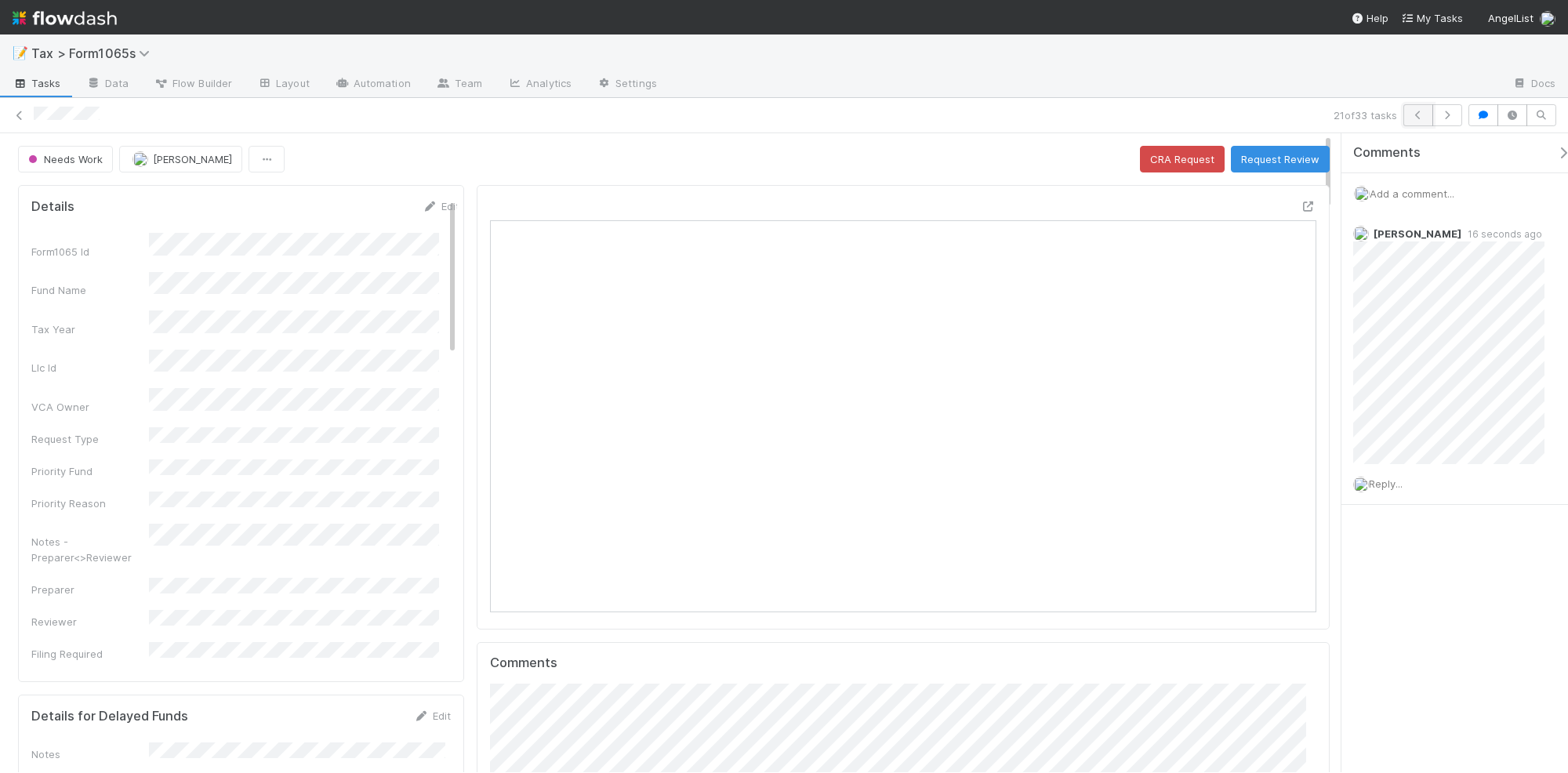
click at [1417, 113] on icon "button" at bounding box center [1418, 115] width 16 height 10
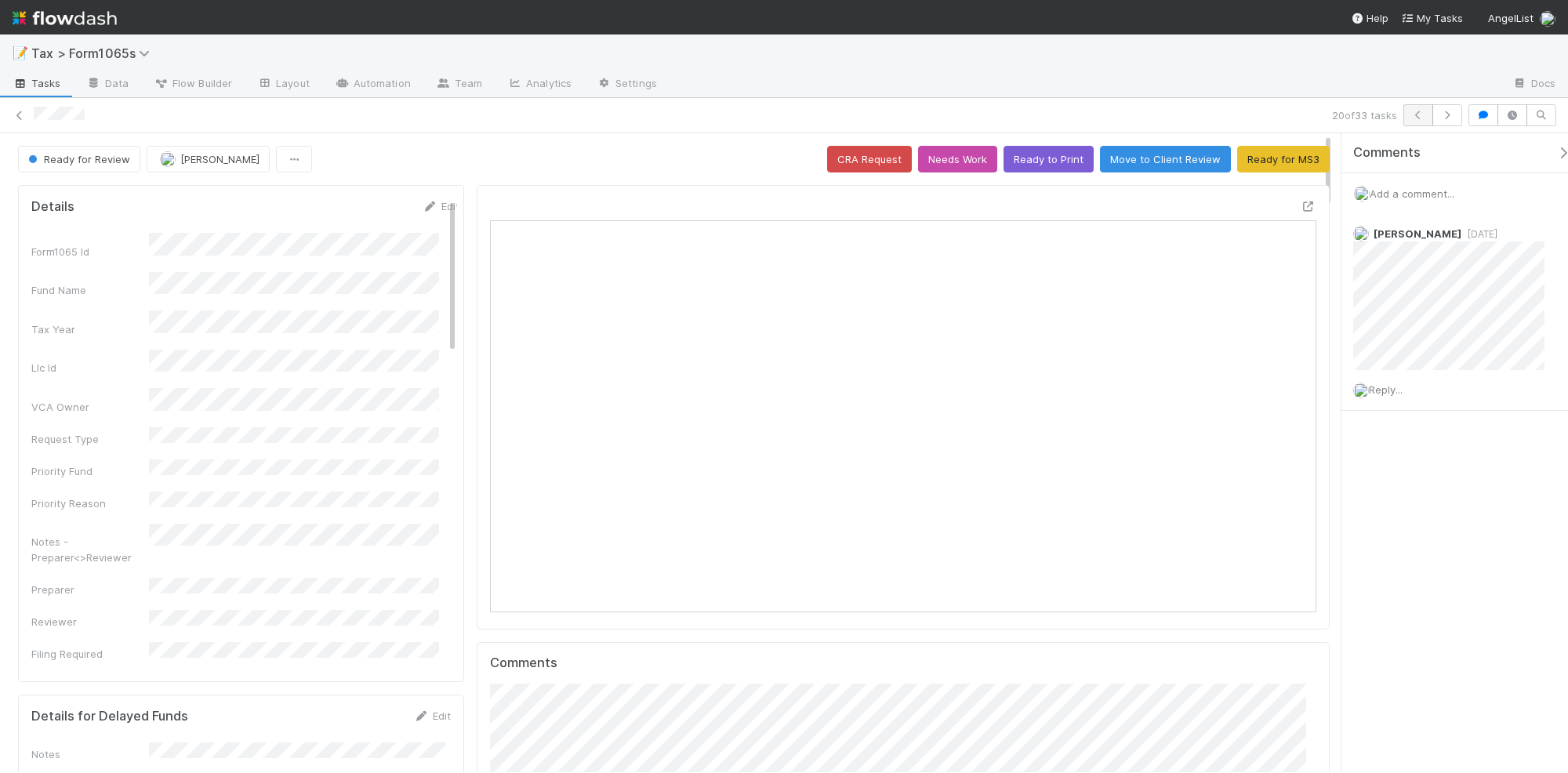
scroll to position [304, 802]
click at [1444, 118] on icon "button" at bounding box center [1446, 115] width 16 height 10
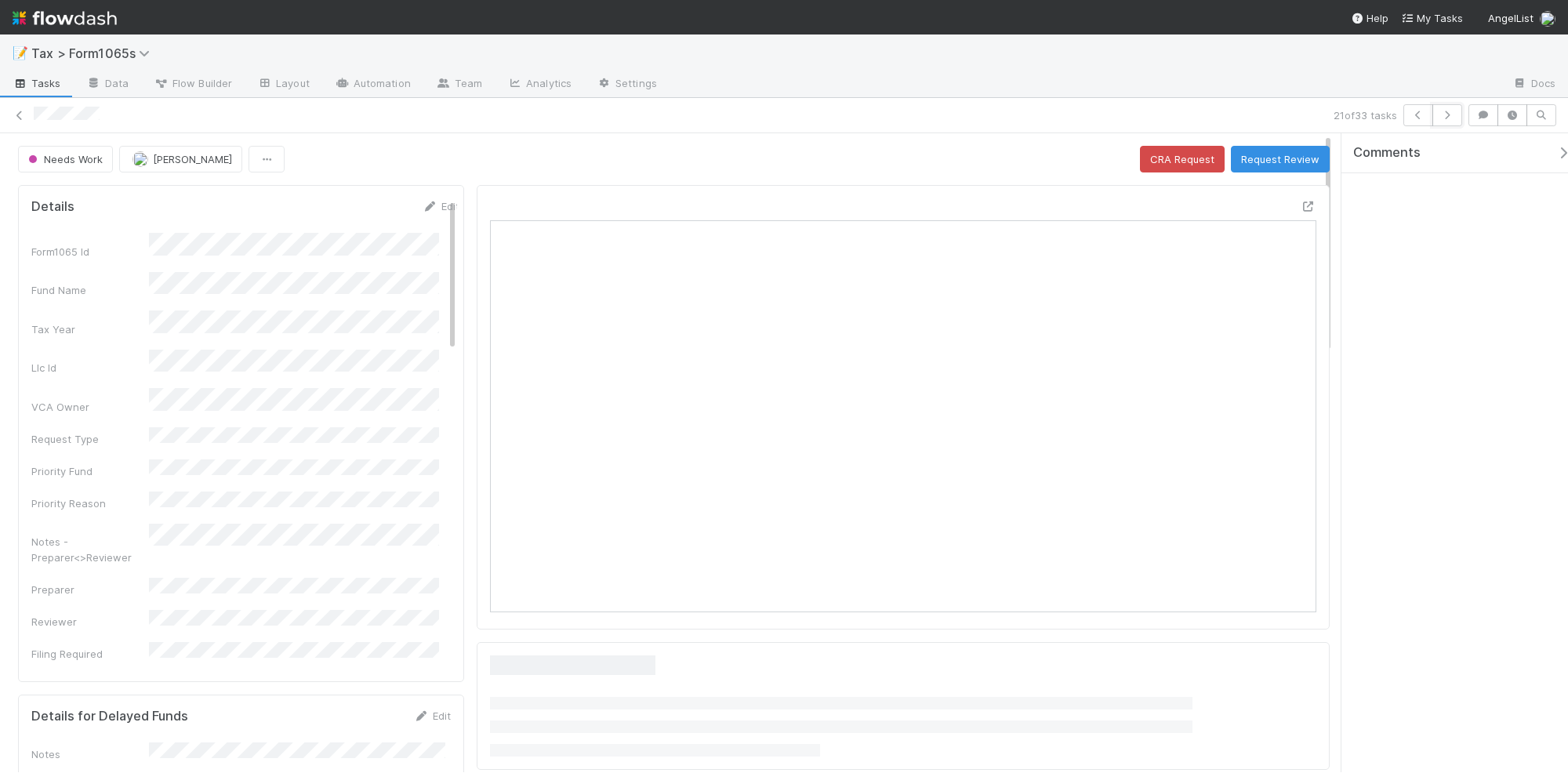
click at [1444, 118] on icon "button" at bounding box center [1446, 115] width 16 height 10
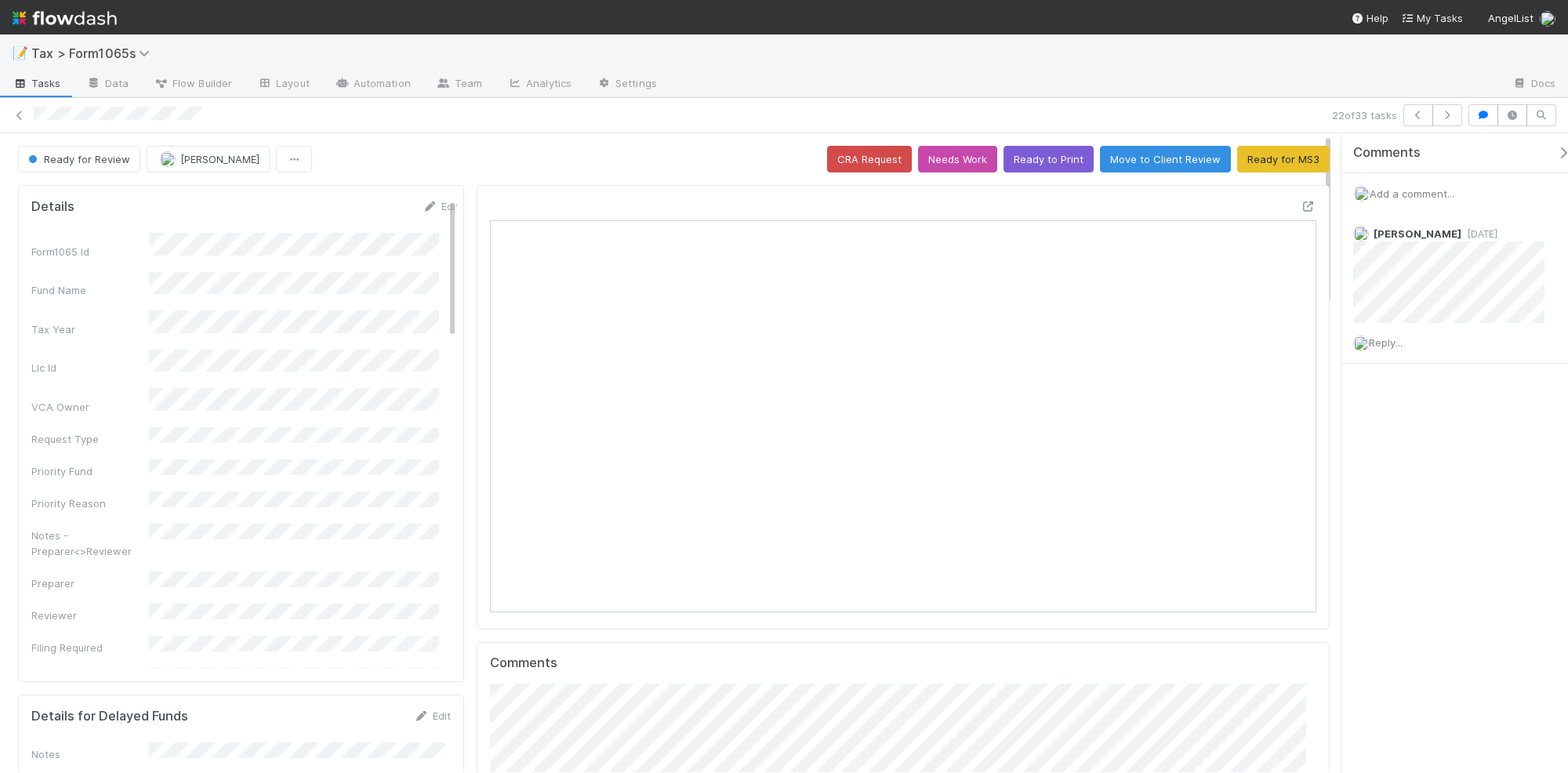
scroll to position [304, 802]
click at [1253, 163] on button "Ready for MS3" at bounding box center [1282, 159] width 92 height 27
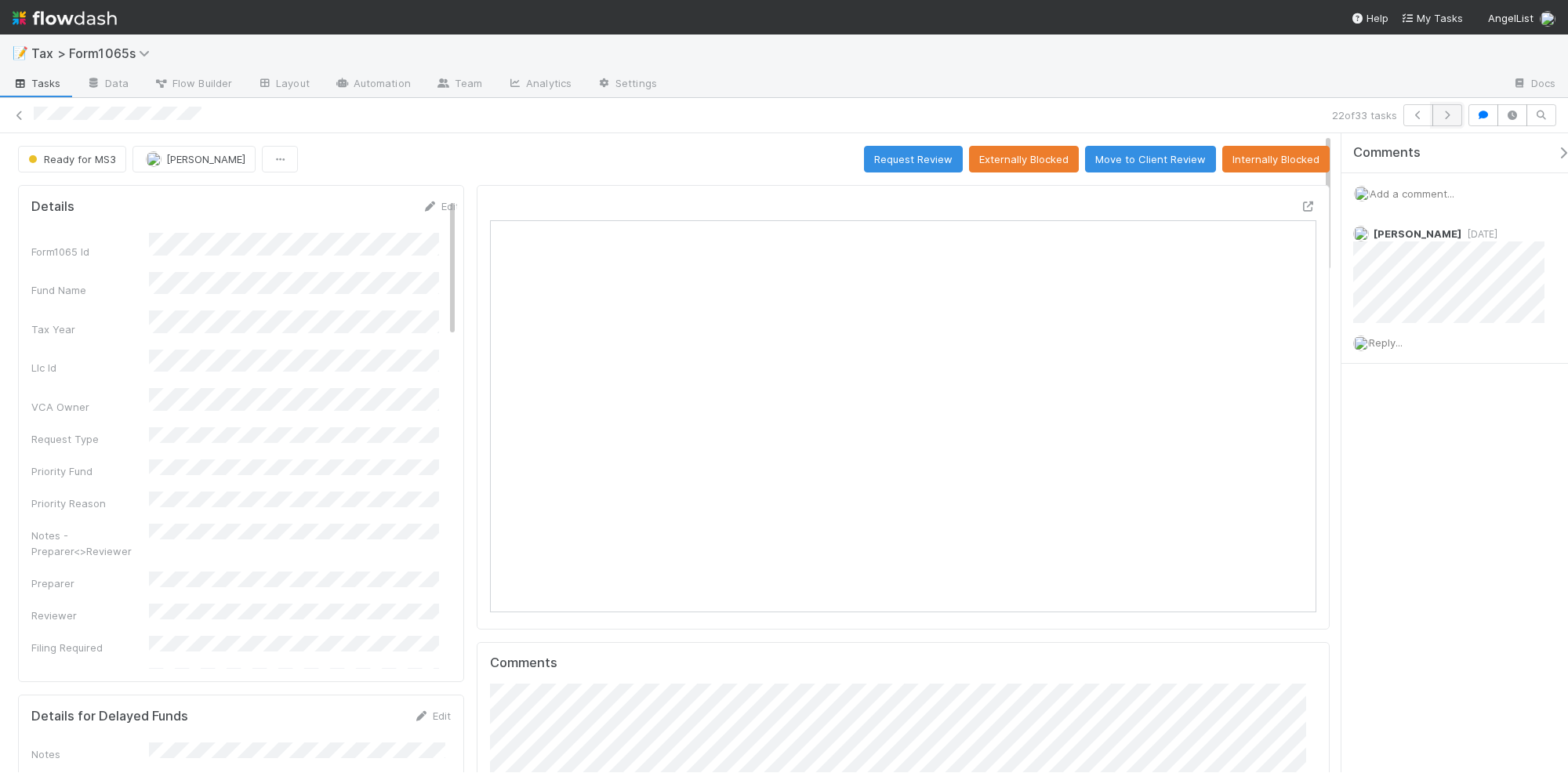
click at [1445, 115] on icon "button" at bounding box center [1446, 115] width 16 height 10
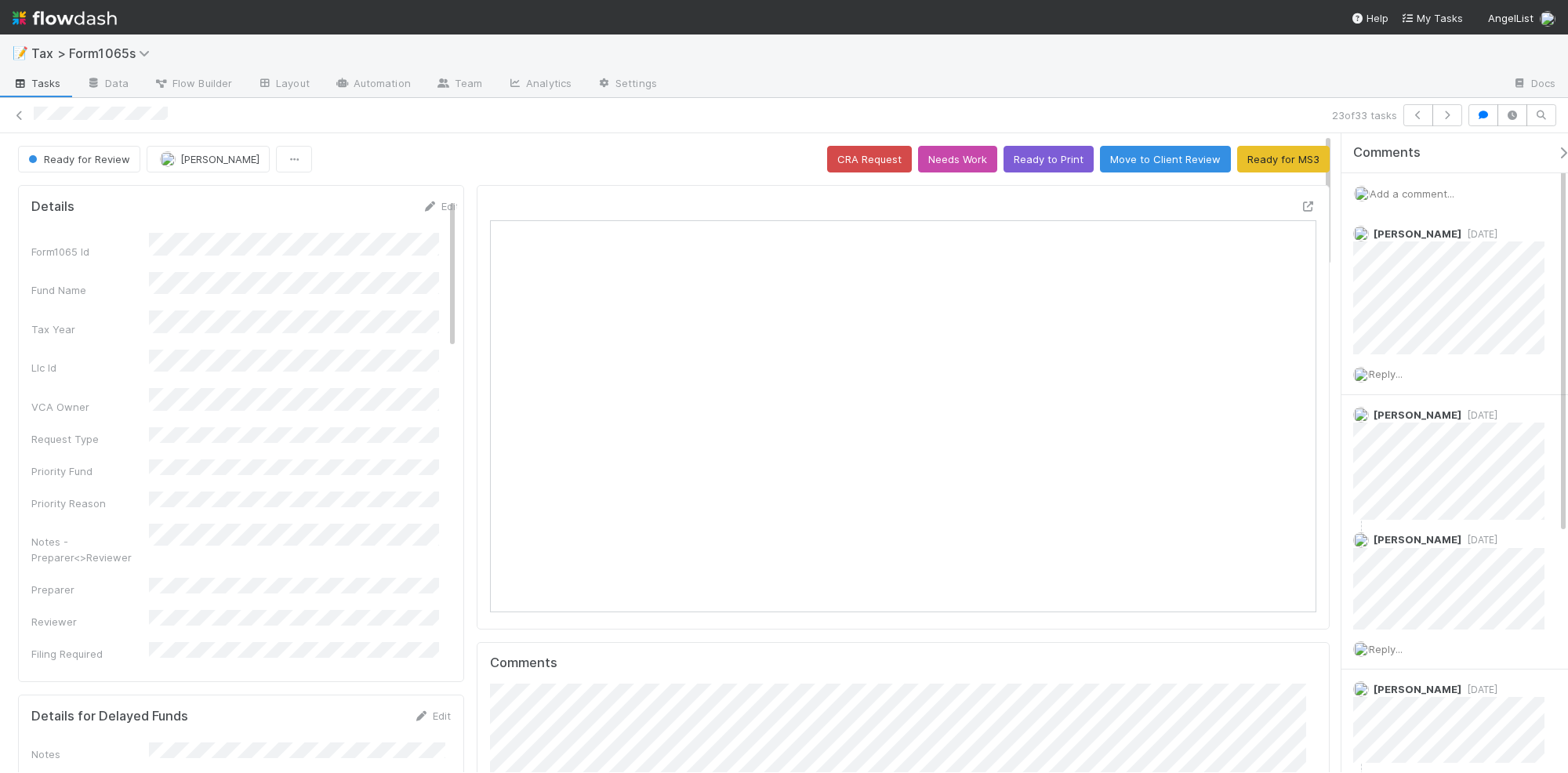
scroll to position [304, 802]
click at [20, 116] on icon at bounding box center [19, 115] width 16 height 10
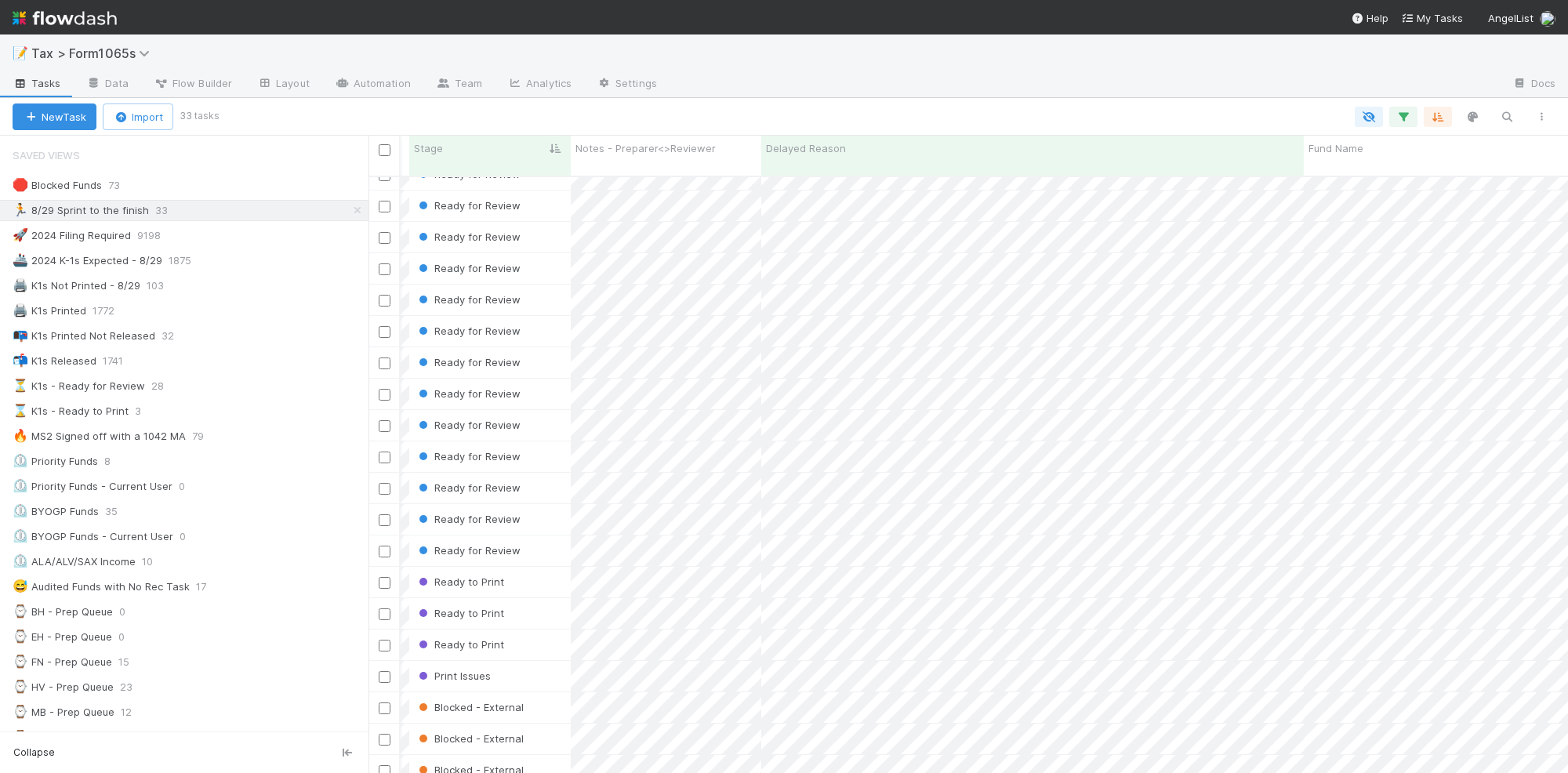
scroll to position [440, 379]
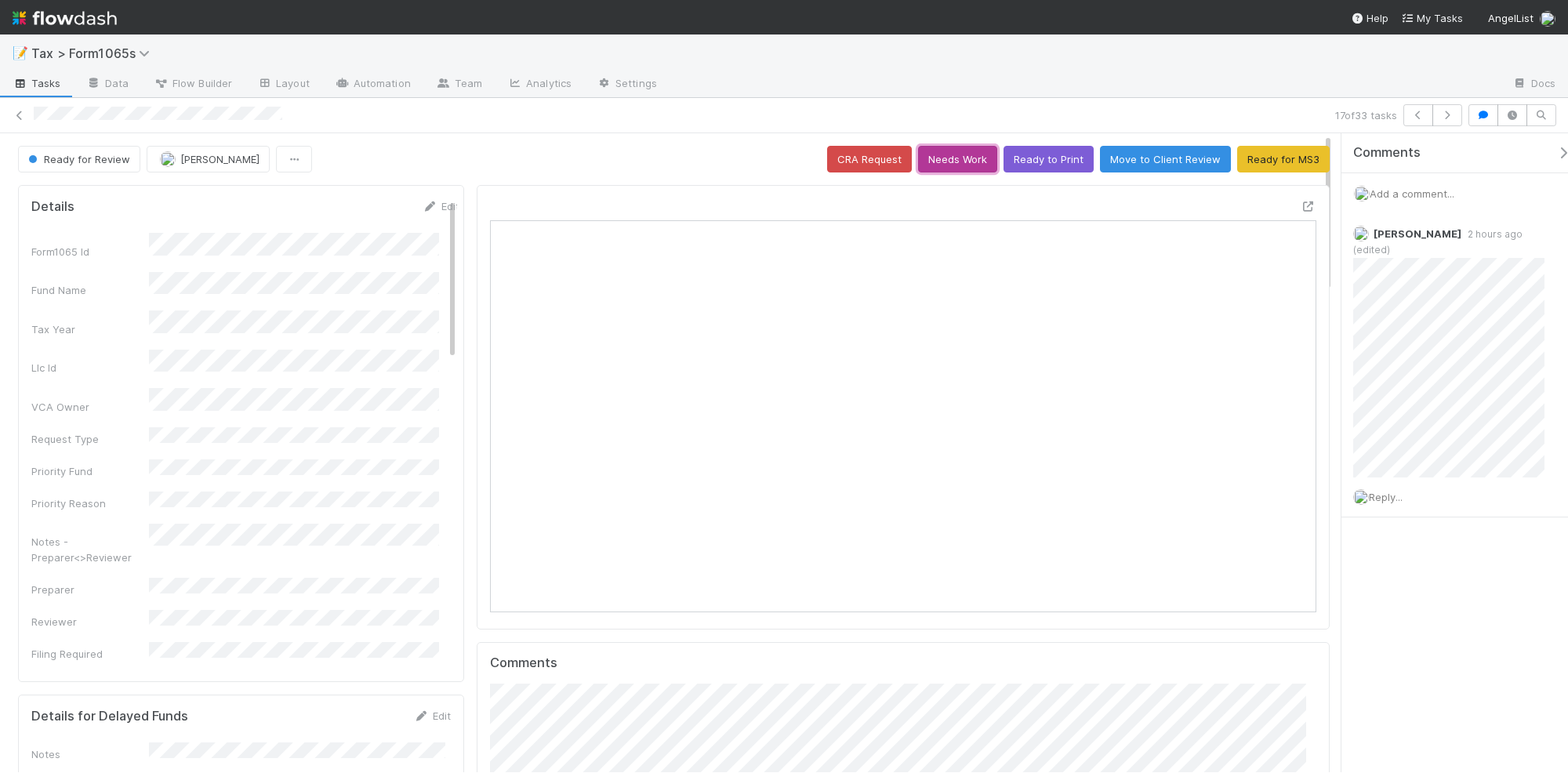
click at [965, 163] on button "Needs Work" at bounding box center [957, 159] width 79 height 27
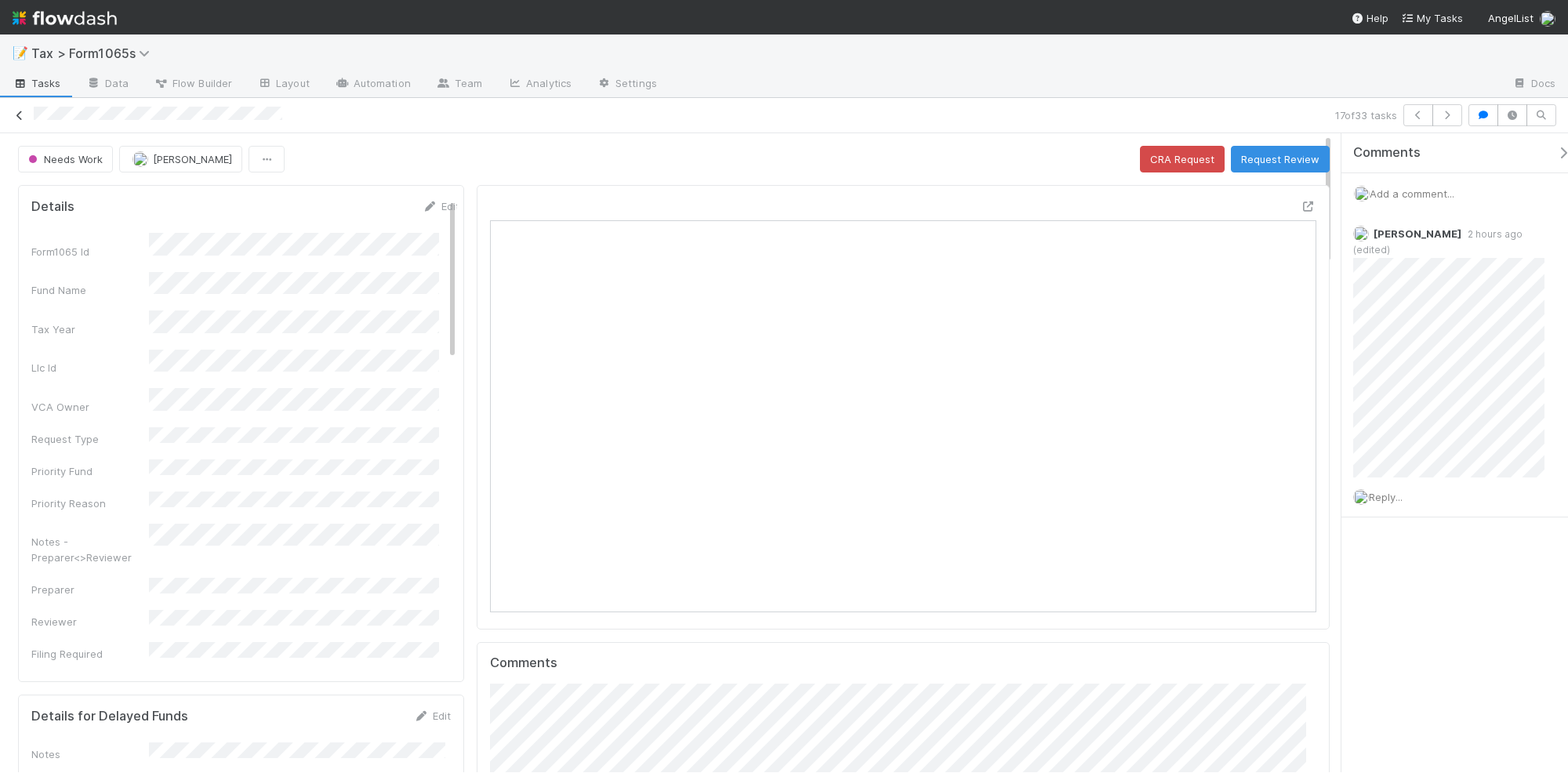
click at [18, 118] on icon at bounding box center [19, 115] width 16 height 10
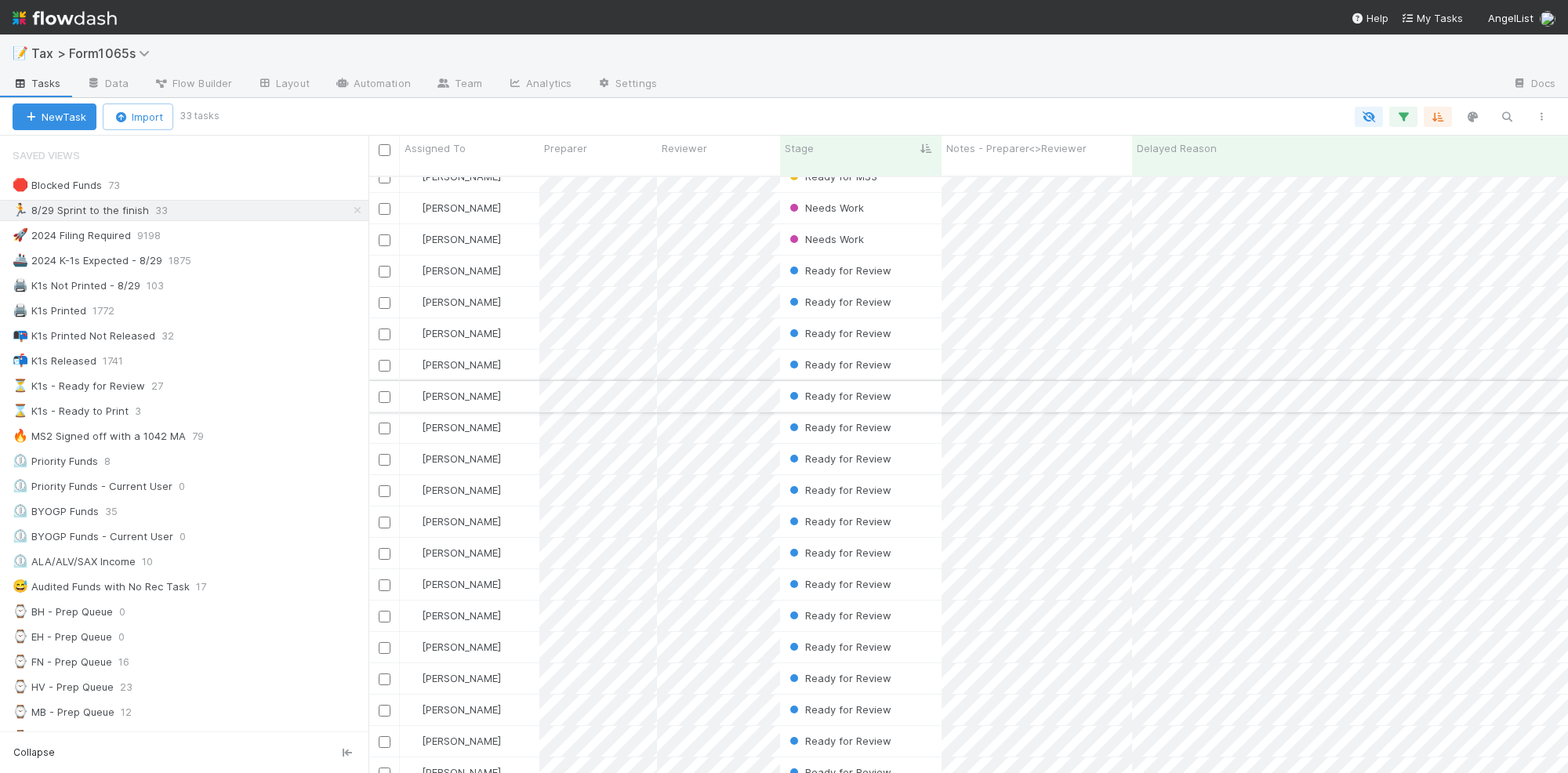
scroll to position [294, 0]
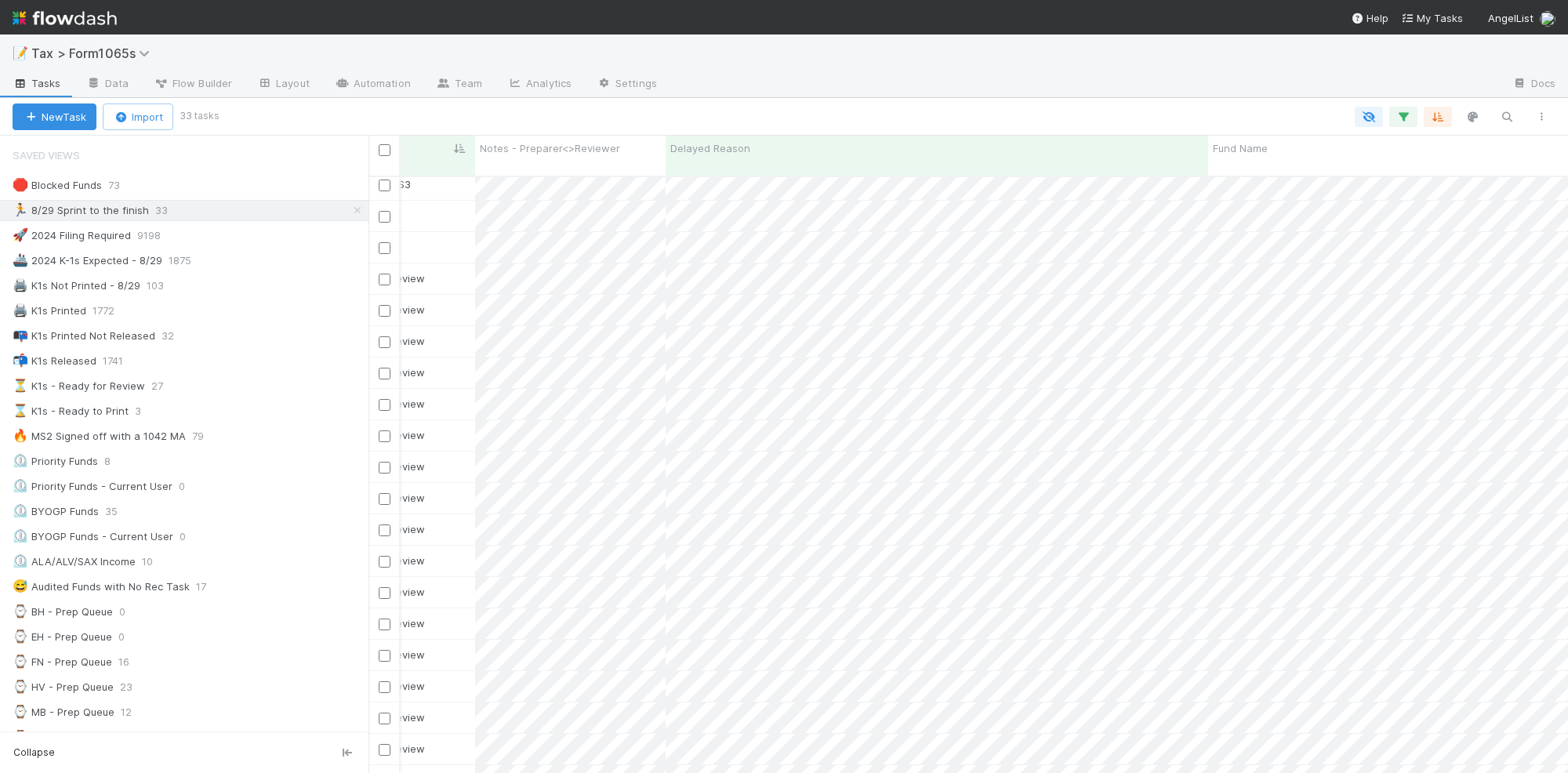
scroll to position [0, 495]
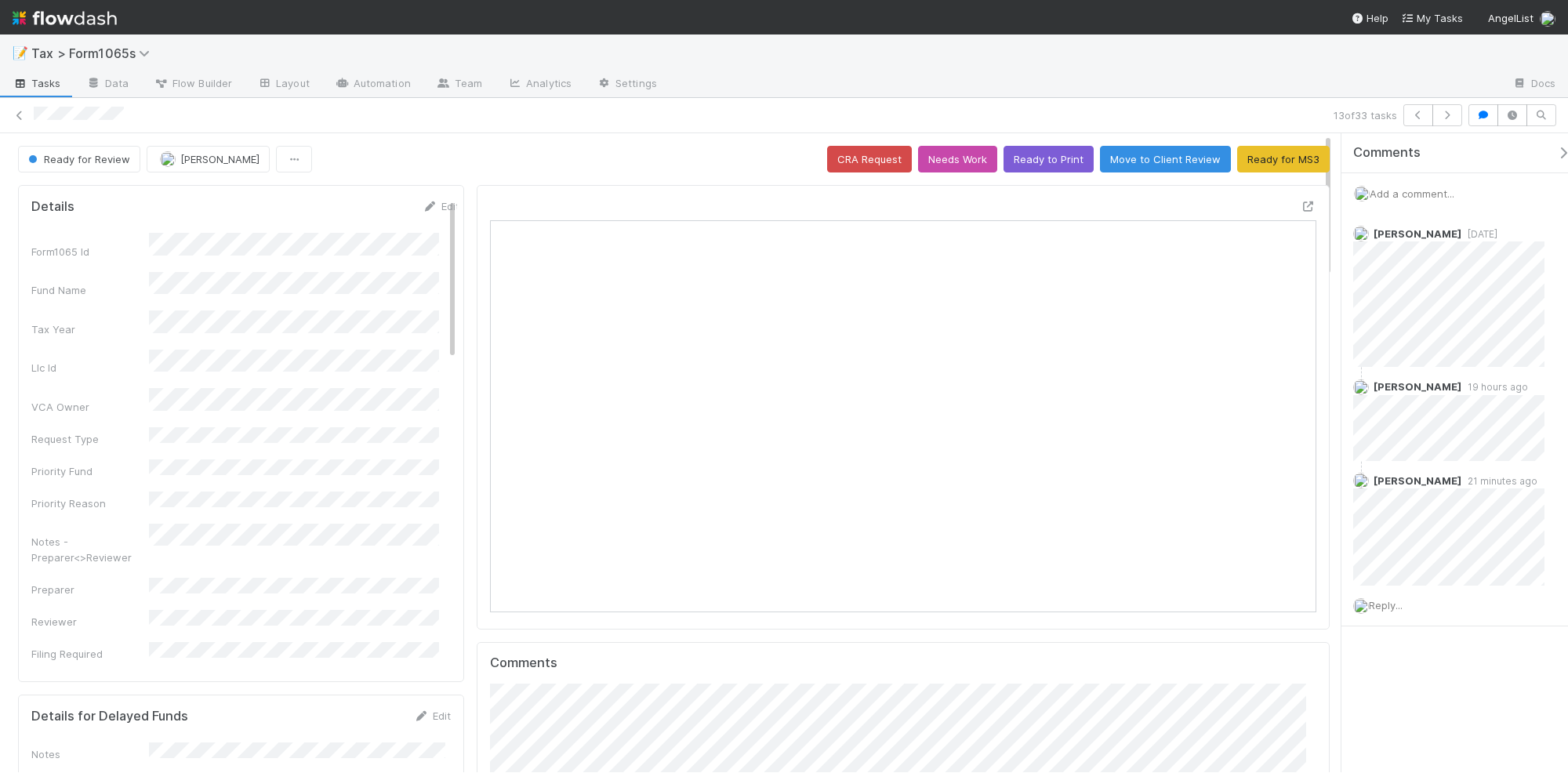
scroll to position [304, 398]
